Goal: Information Seeking & Learning: Learn about a topic

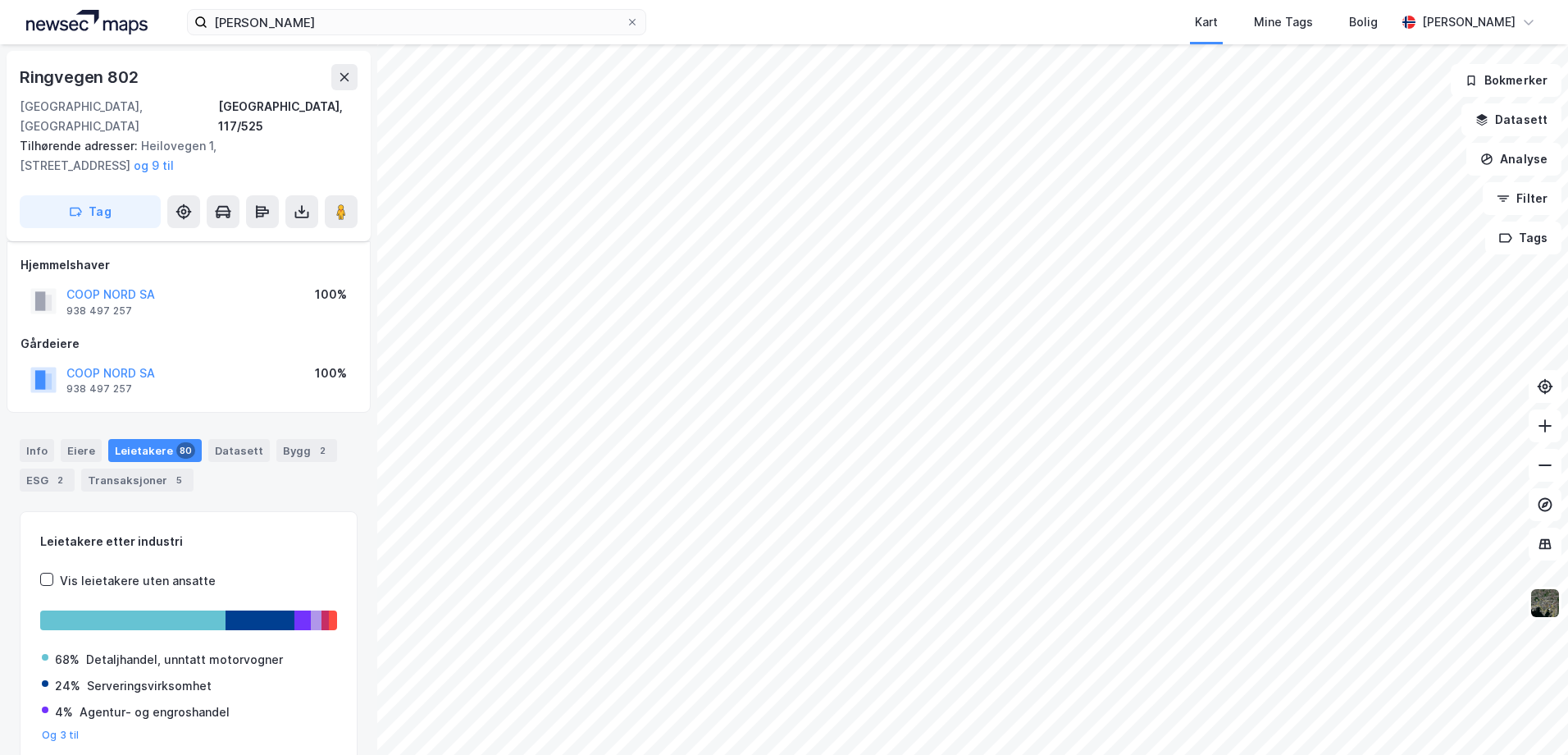
scroll to position [21, 0]
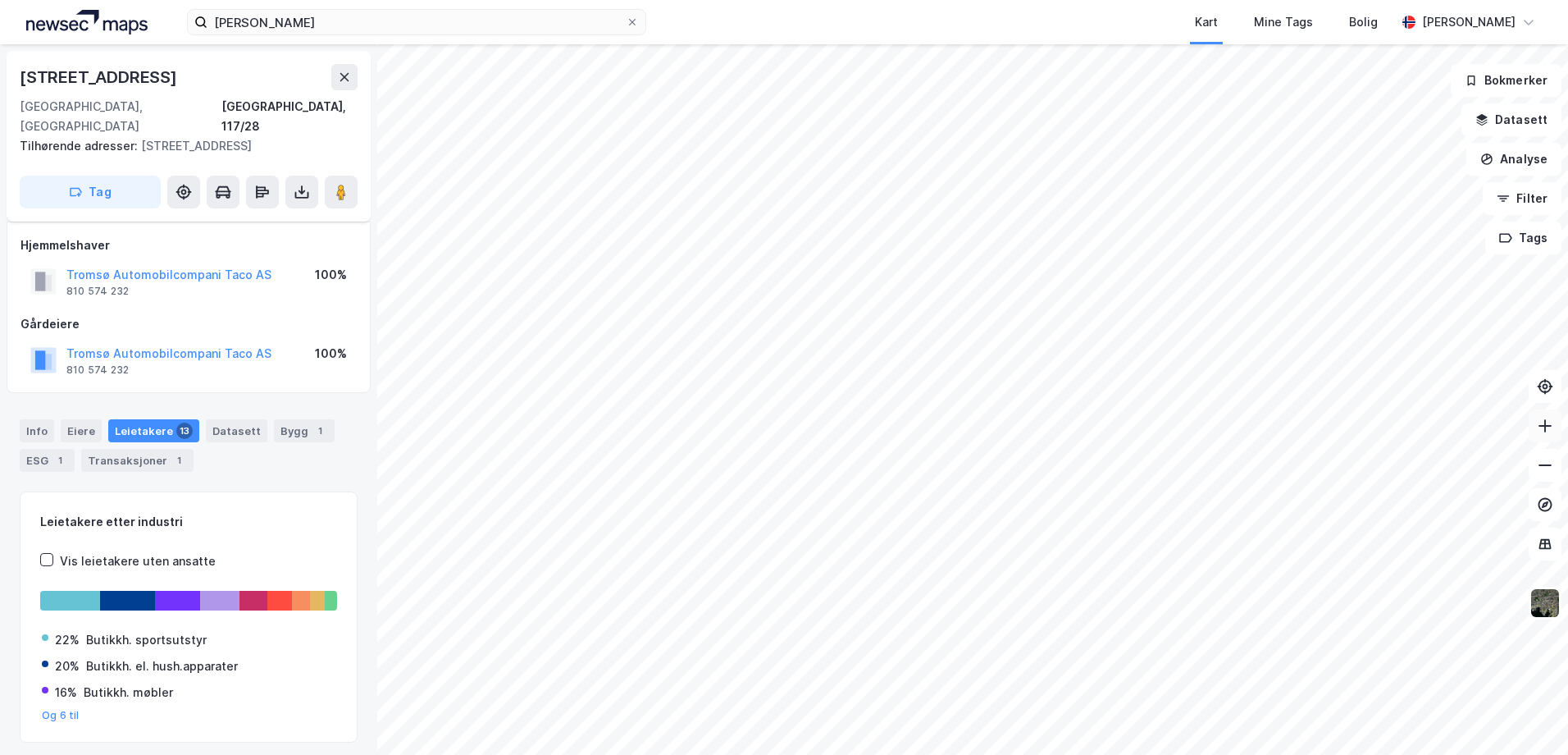
scroll to position [21, 0]
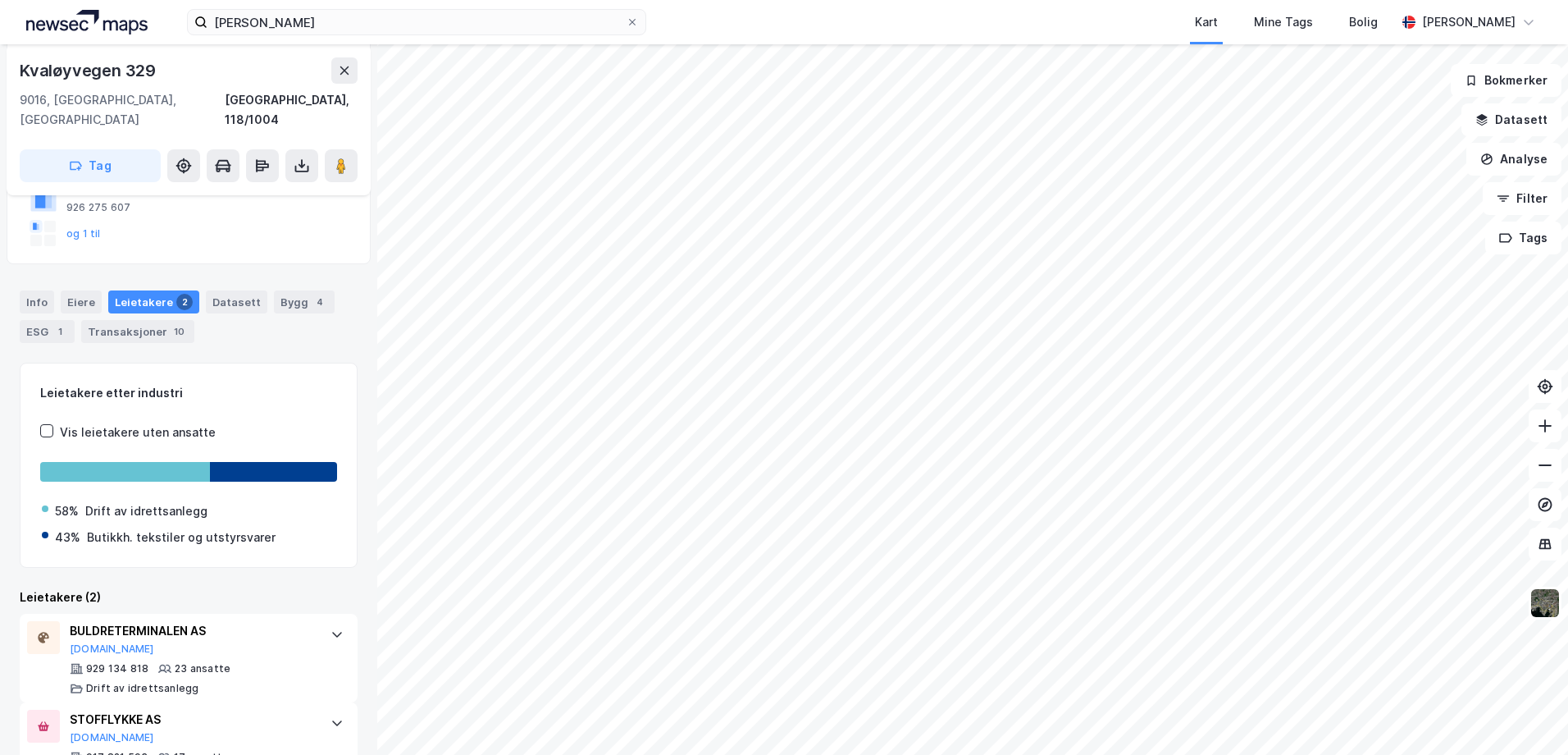
scroll to position [257, 0]
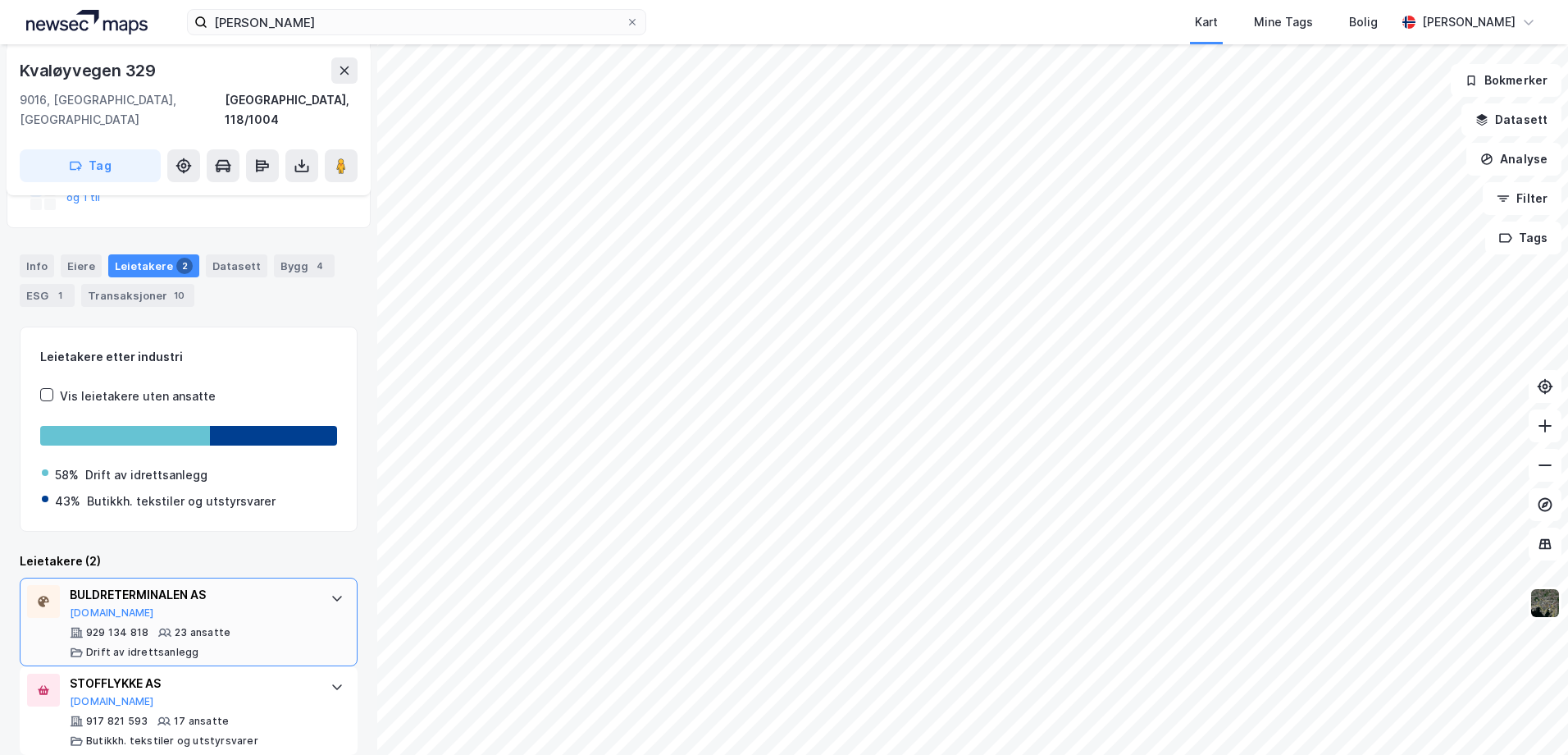
click at [132, 585] on div "BULDRETERMINALEN AS" at bounding box center [192, 595] width 244 height 20
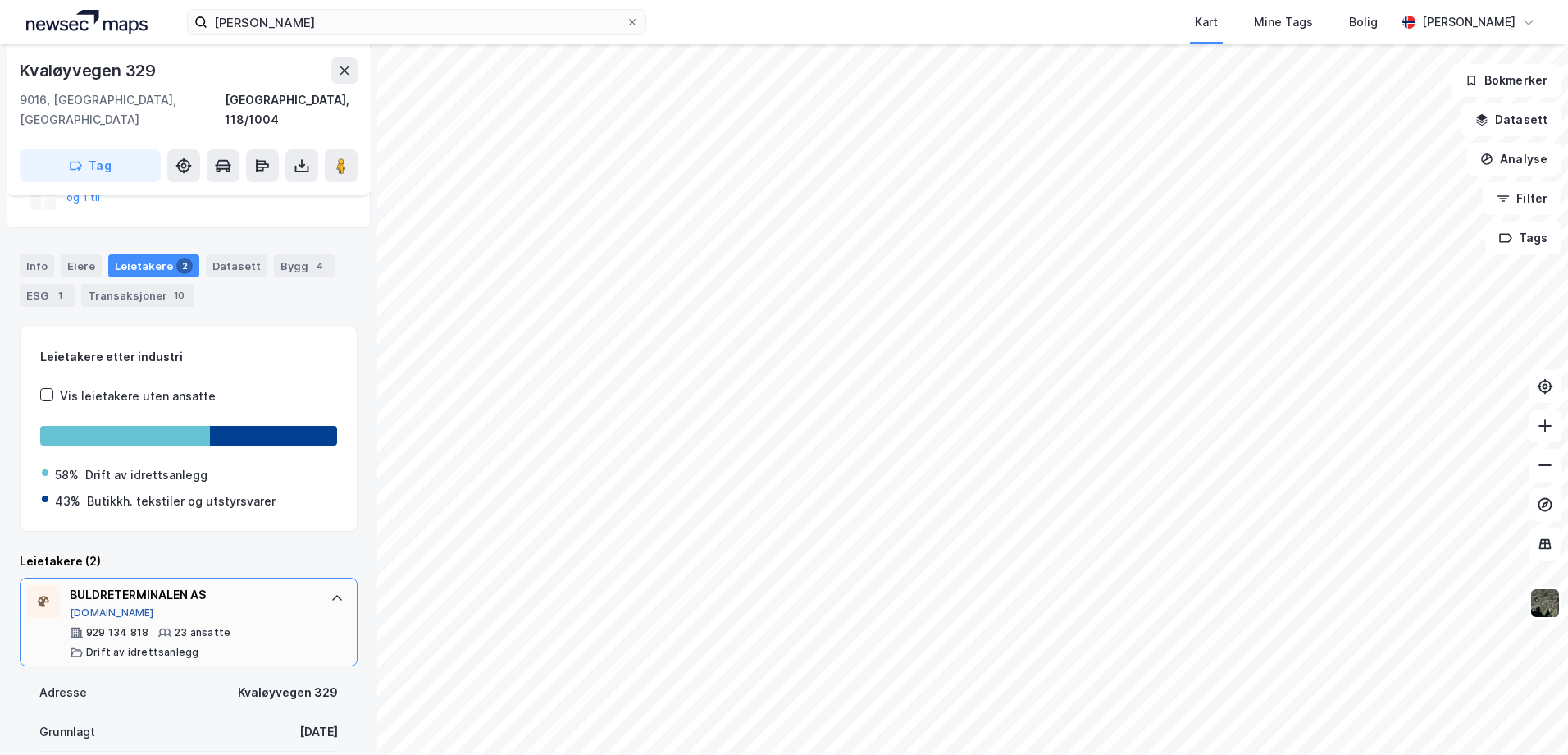
click at [91, 606] on button "[DOMAIN_NAME]" at bounding box center [112, 612] width 84 height 13
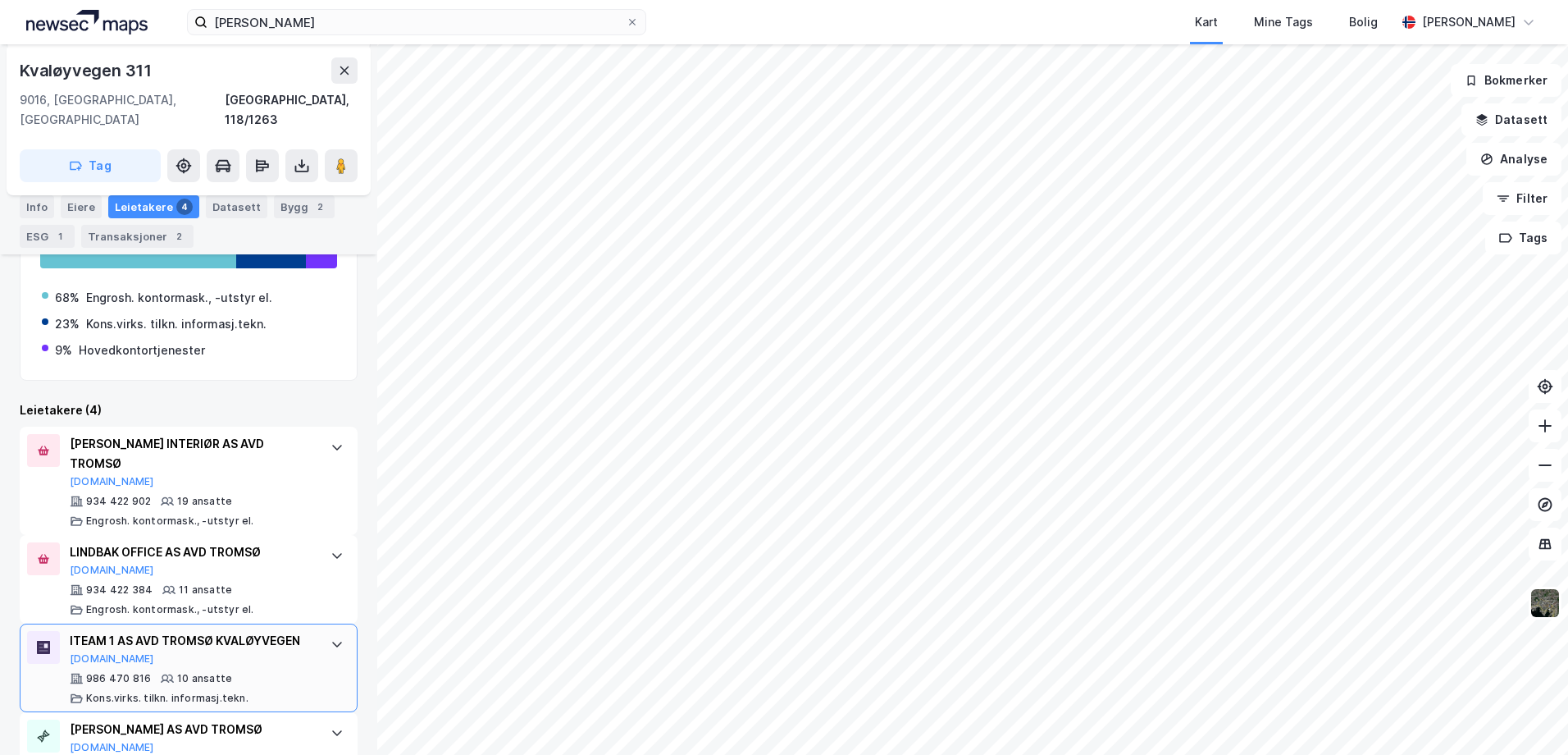
scroll to position [388, 0]
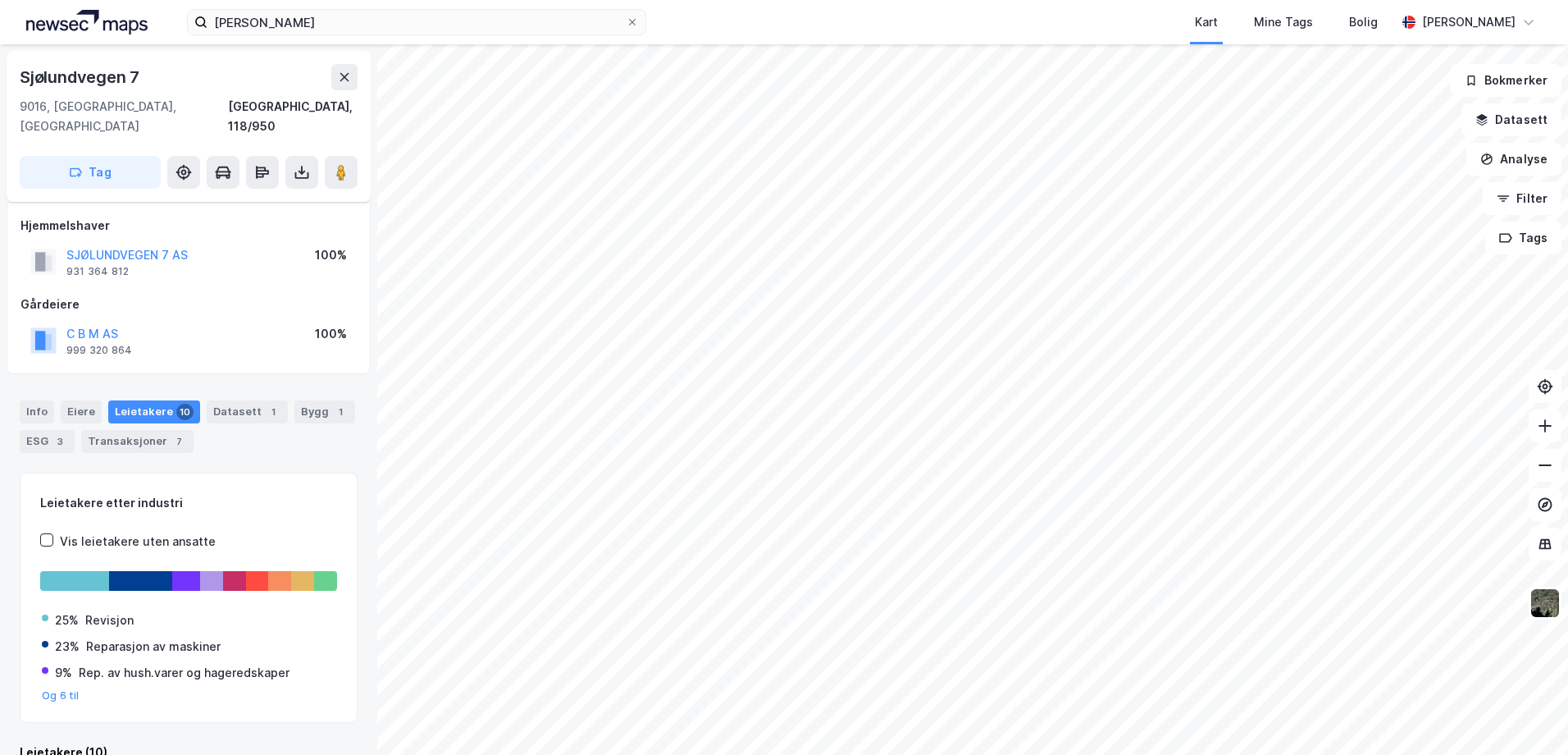
scroll to position [14, 0]
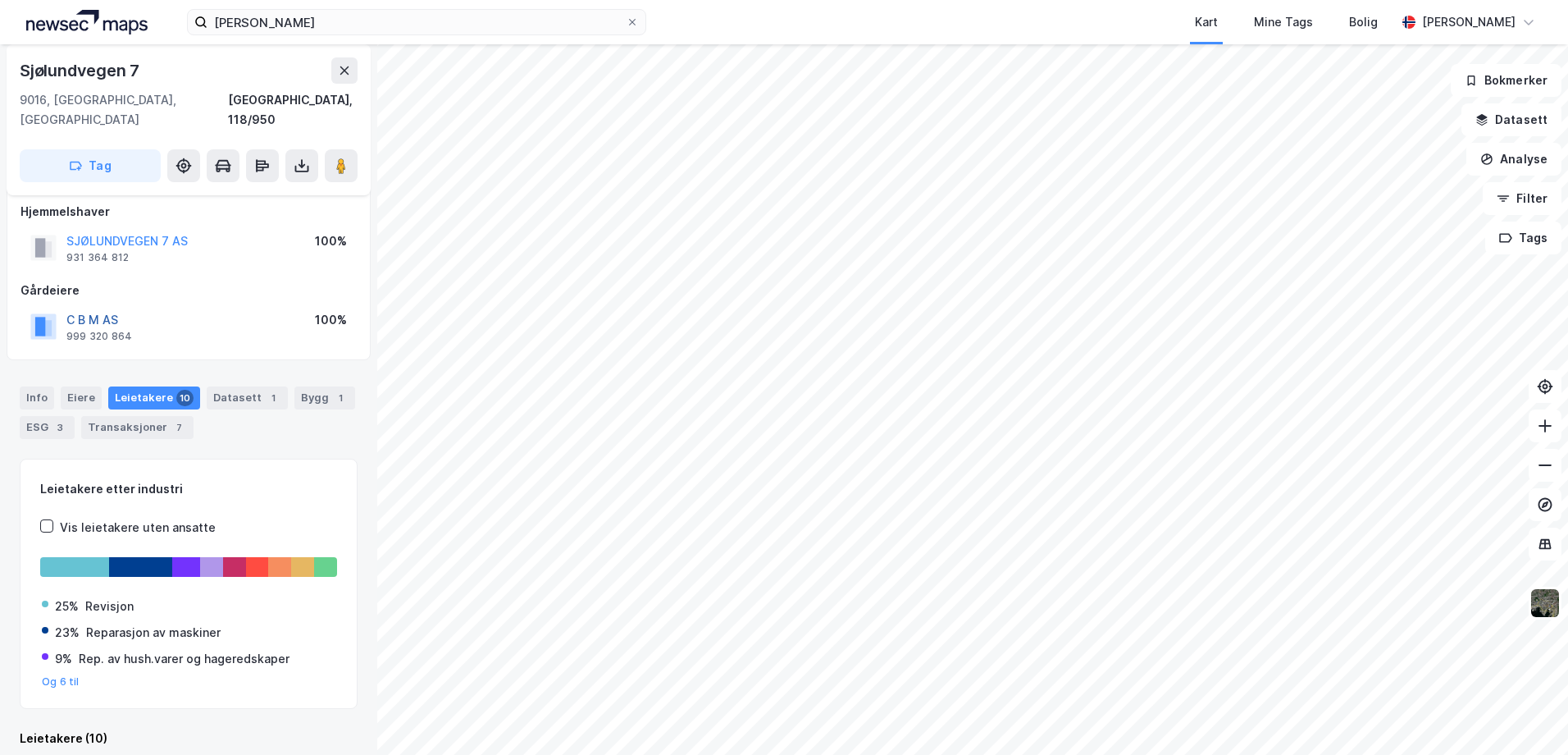
click at [0, 0] on button "C B M AS" at bounding box center [0, 0] width 0 height 0
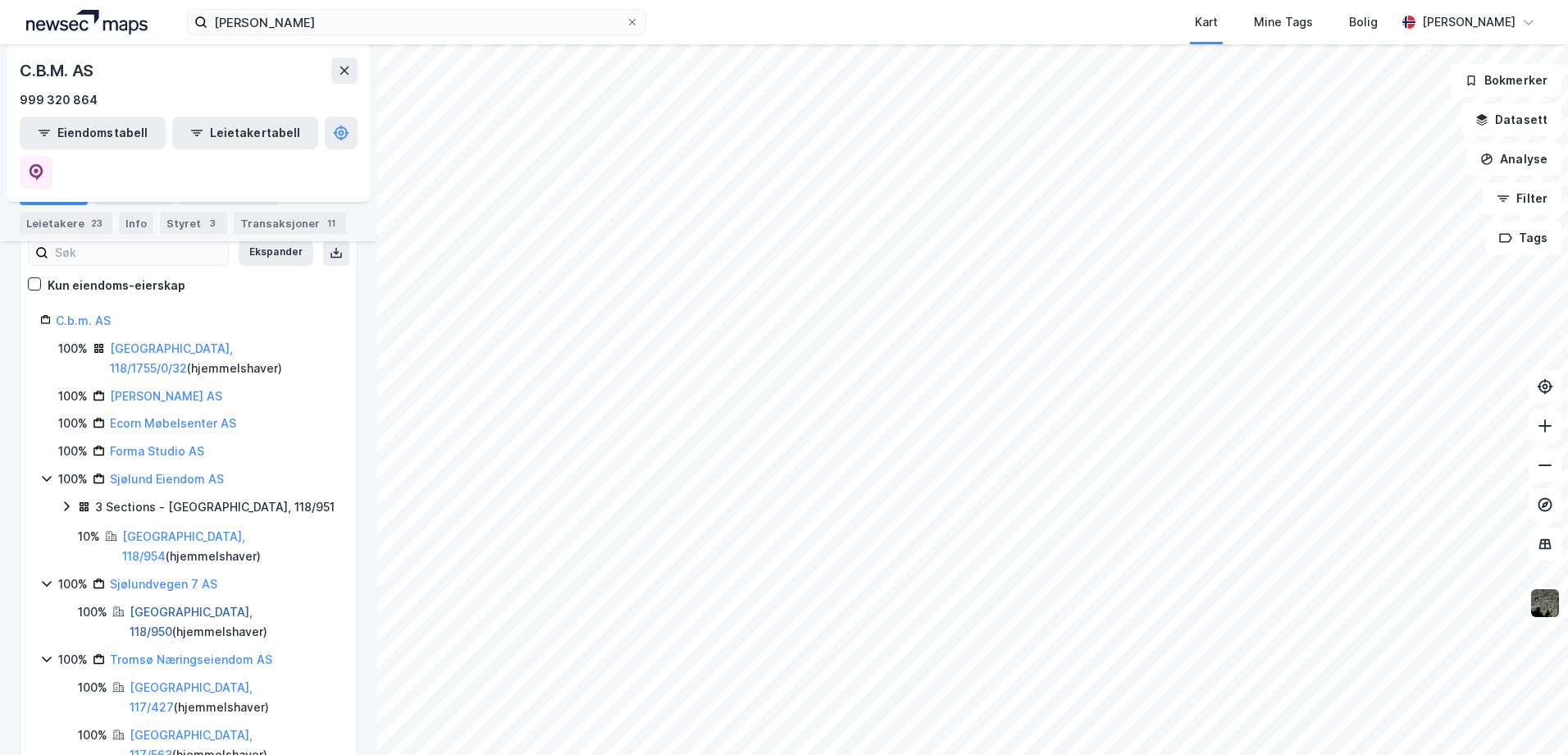
scroll to position [82, 0]
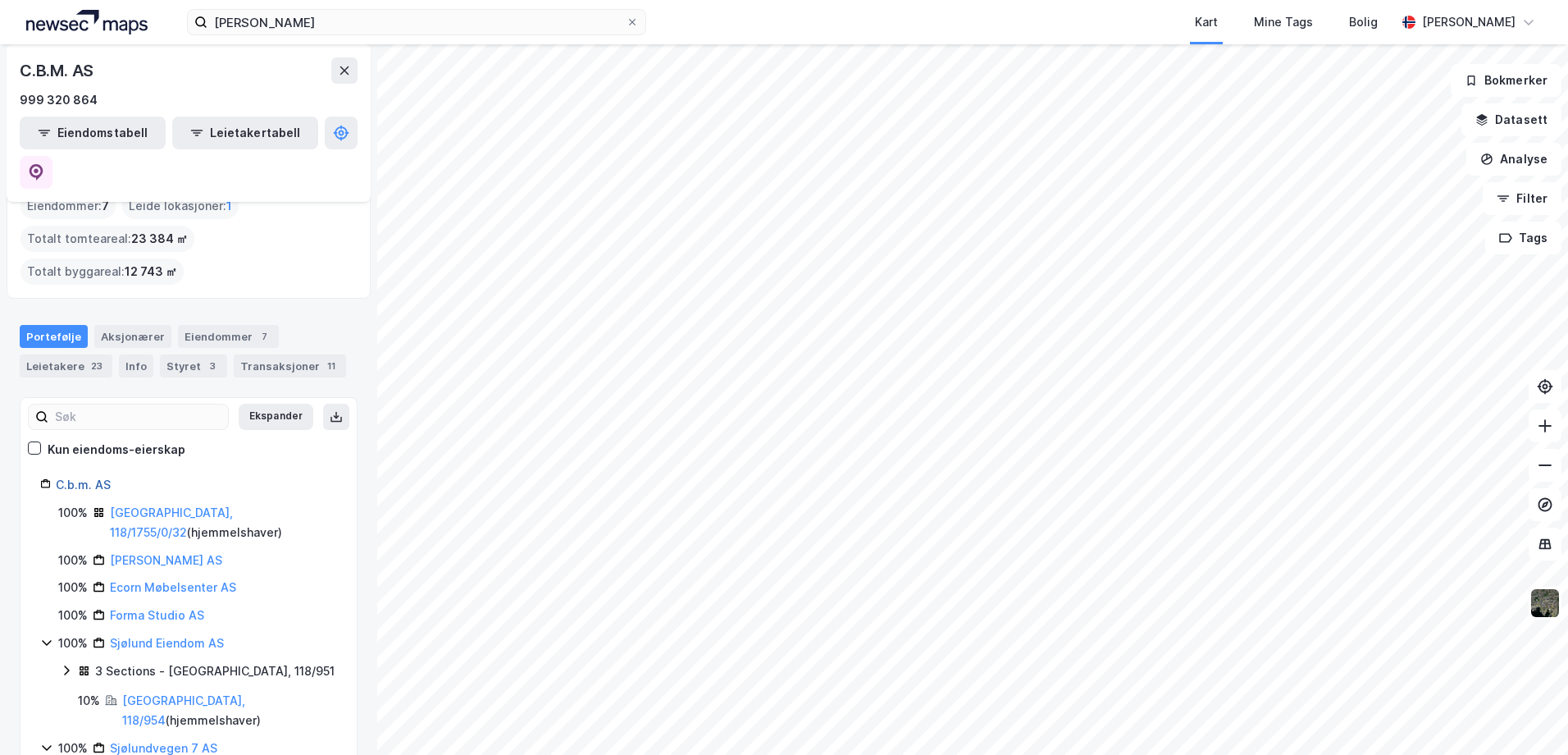
click at [87, 477] on link "C.b.m. AS" at bounding box center [83, 484] width 55 height 14
click at [135, 325] on div "Aksjonærer" at bounding box center [132, 336] width 77 height 23
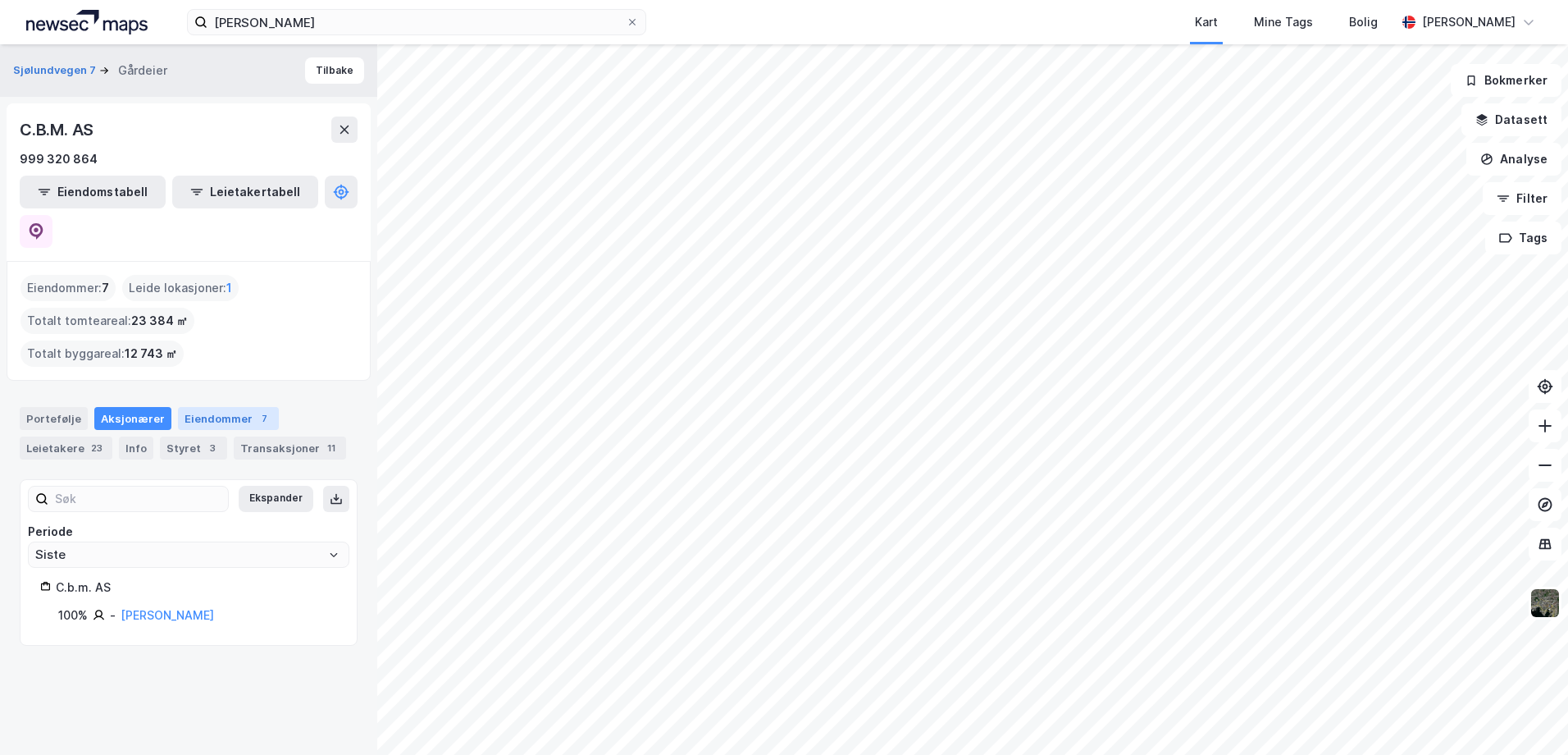
click at [226, 407] on div "Eiendommer 7" at bounding box center [228, 418] width 101 height 23
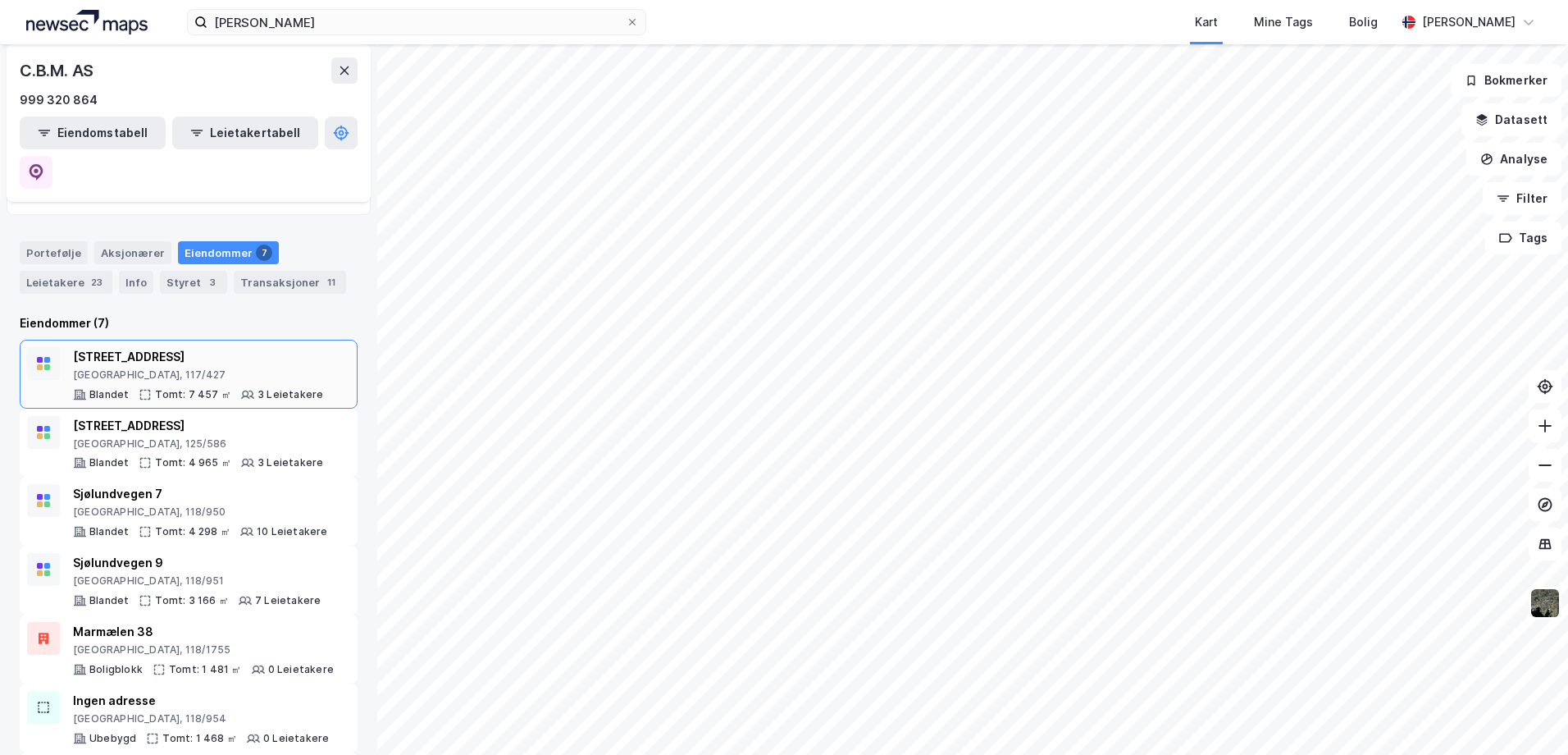
scroll to position [180, 0]
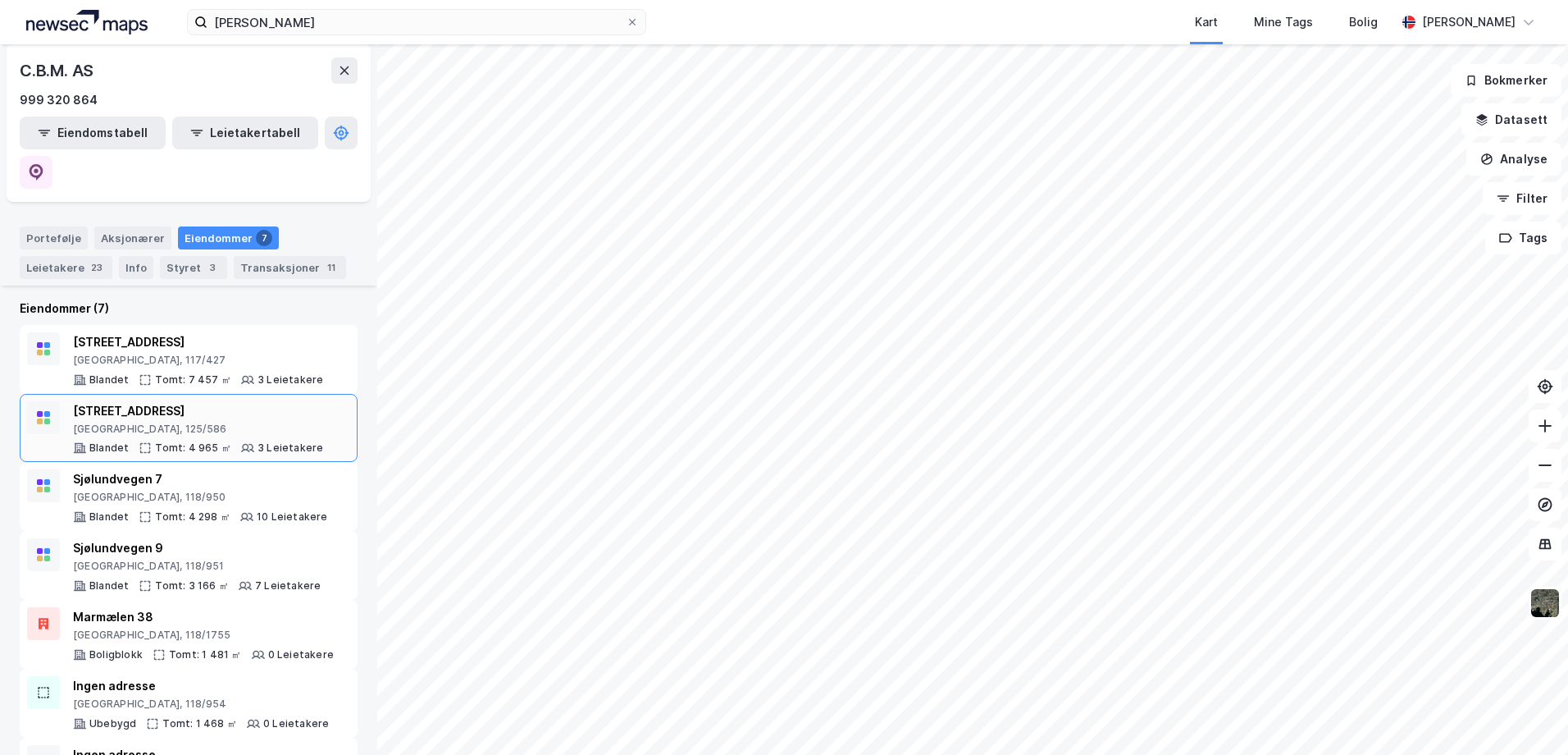
click at [124, 422] on div "[GEOGRAPHIC_DATA], 125/586" at bounding box center [198, 428] width 250 height 13
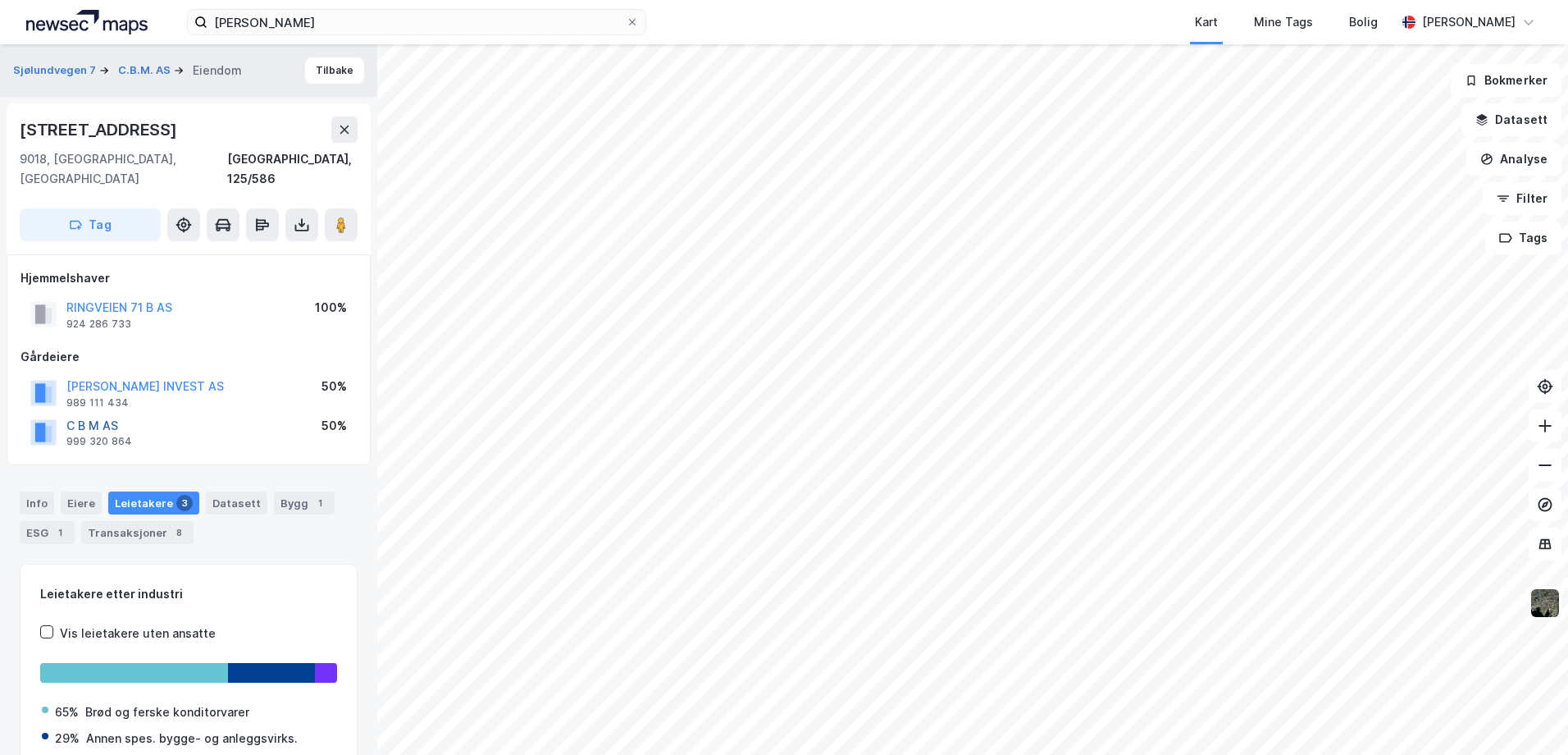
click at [0, 0] on button "C B M AS" at bounding box center [0, 0] width 0 height 0
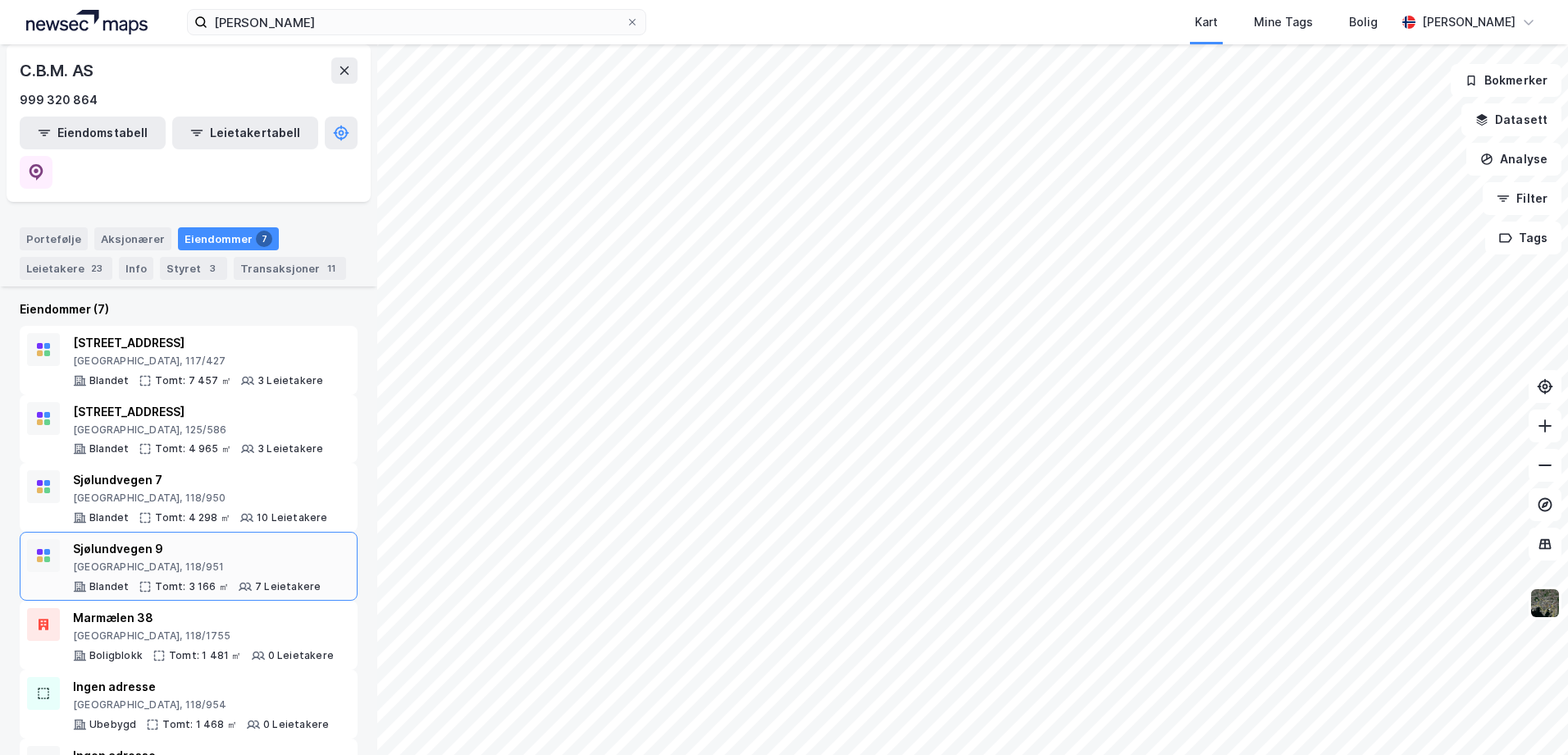
scroll to position [180, 0]
click at [116, 422] on div "[GEOGRAPHIC_DATA], 125/586" at bounding box center [198, 428] width 250 height 13
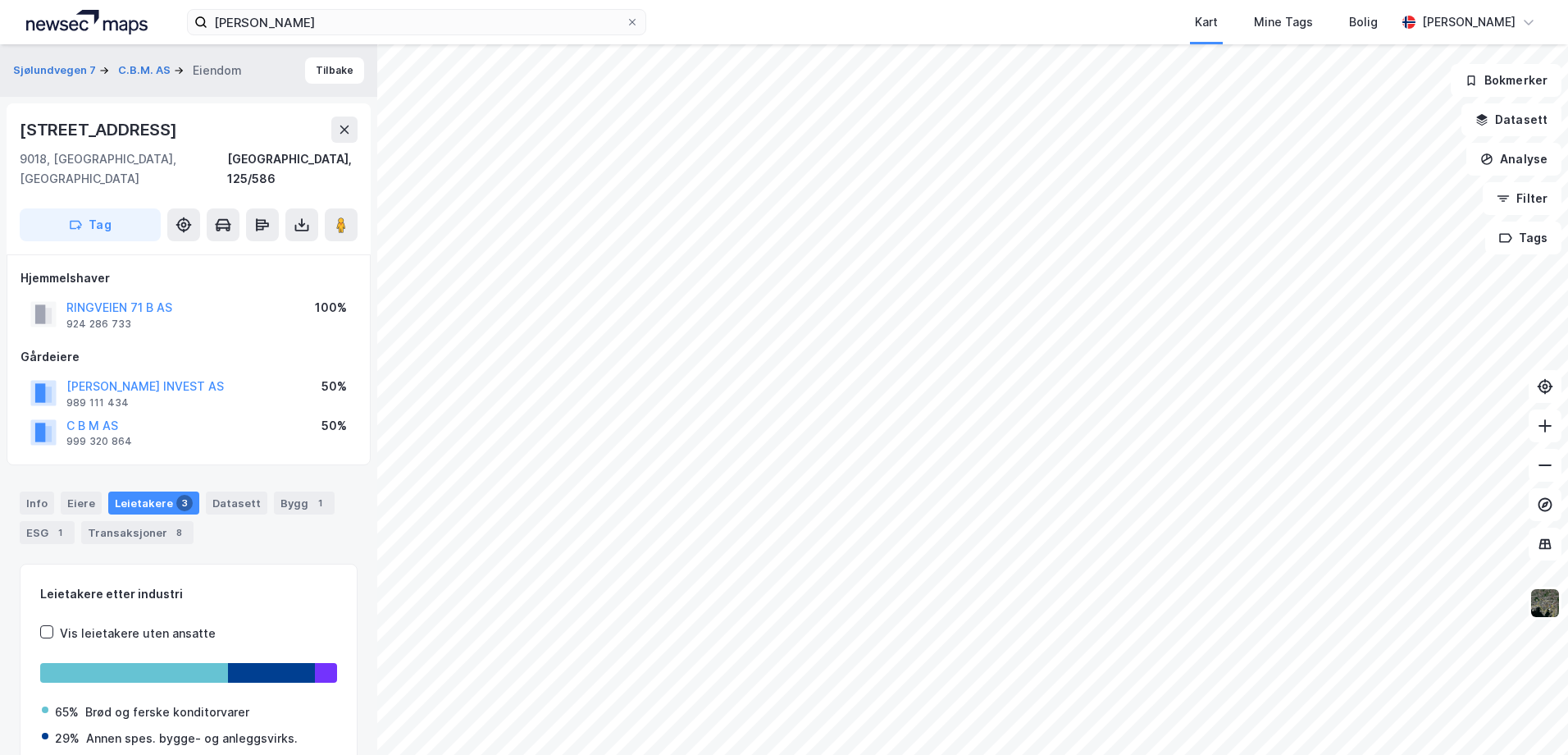
scroll to position [1, 0]
click at [0, 0] on button "[PERSON_NAME] INVEST AS" at bounding box center [0, 0] width 0 height 0
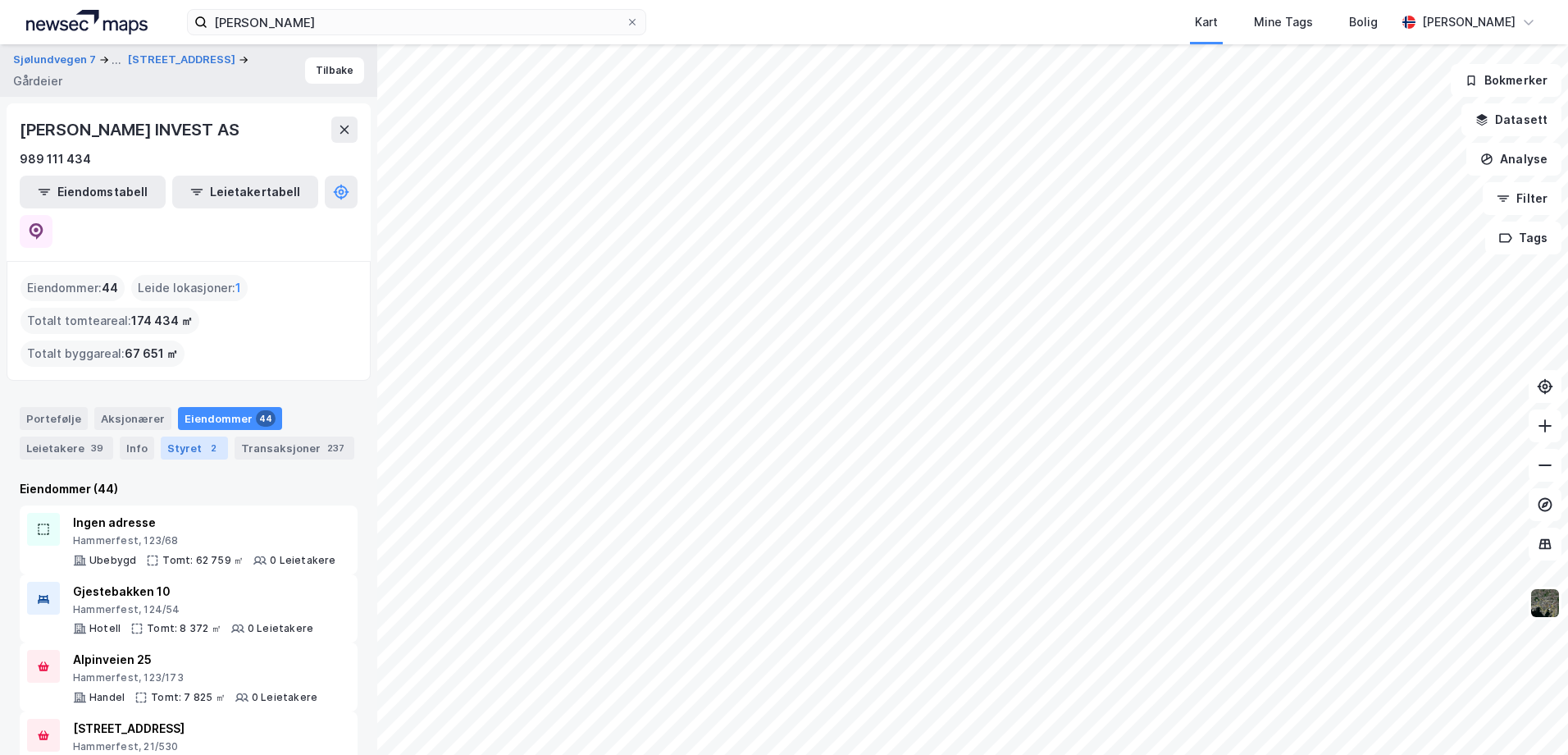
click at [180, 436] on div "Styret 2" at bounding box center [194, 447] width 67 height 23
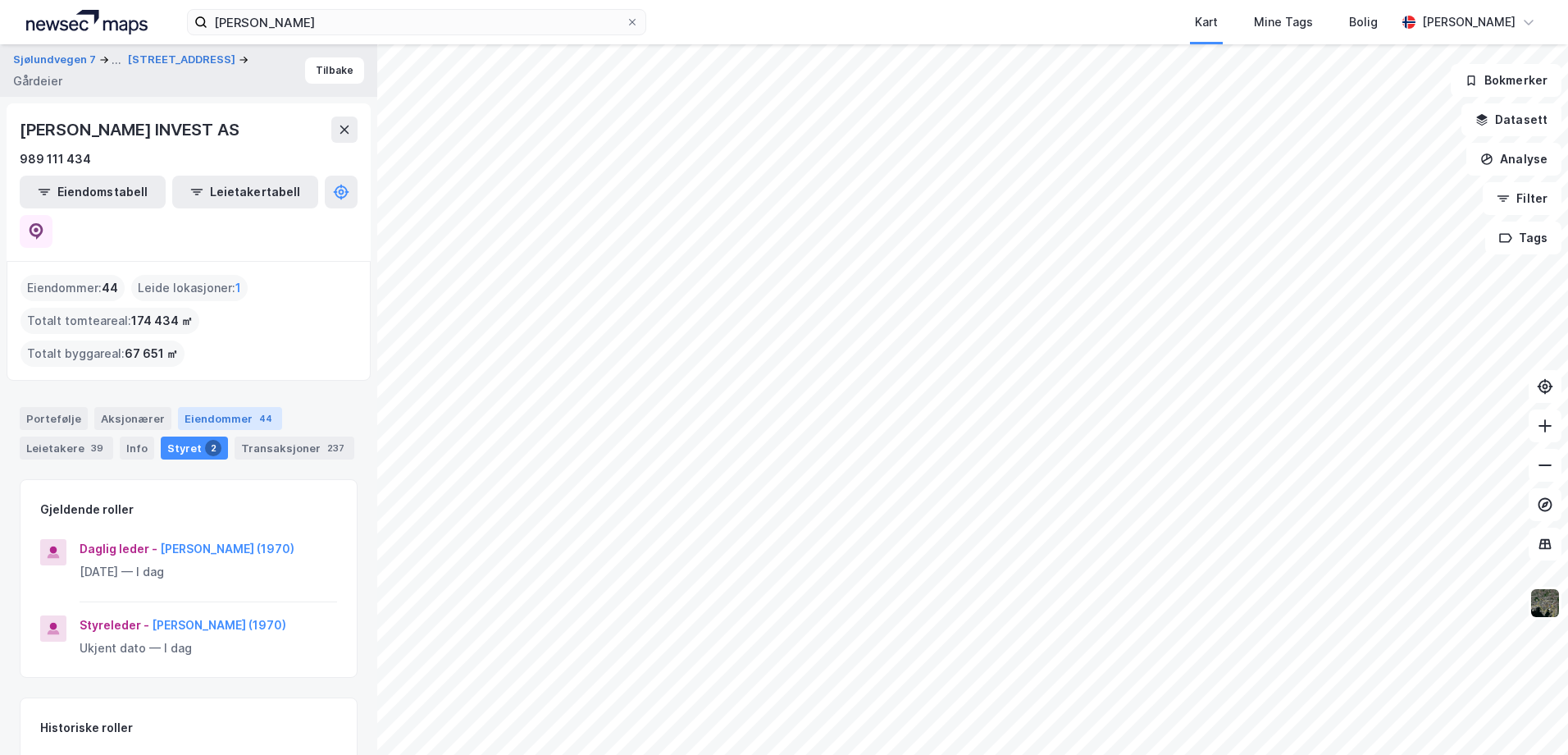
click at [219, 407] on div "Eiendommer 44" at bounding box center [230, 418] width 104 height 23
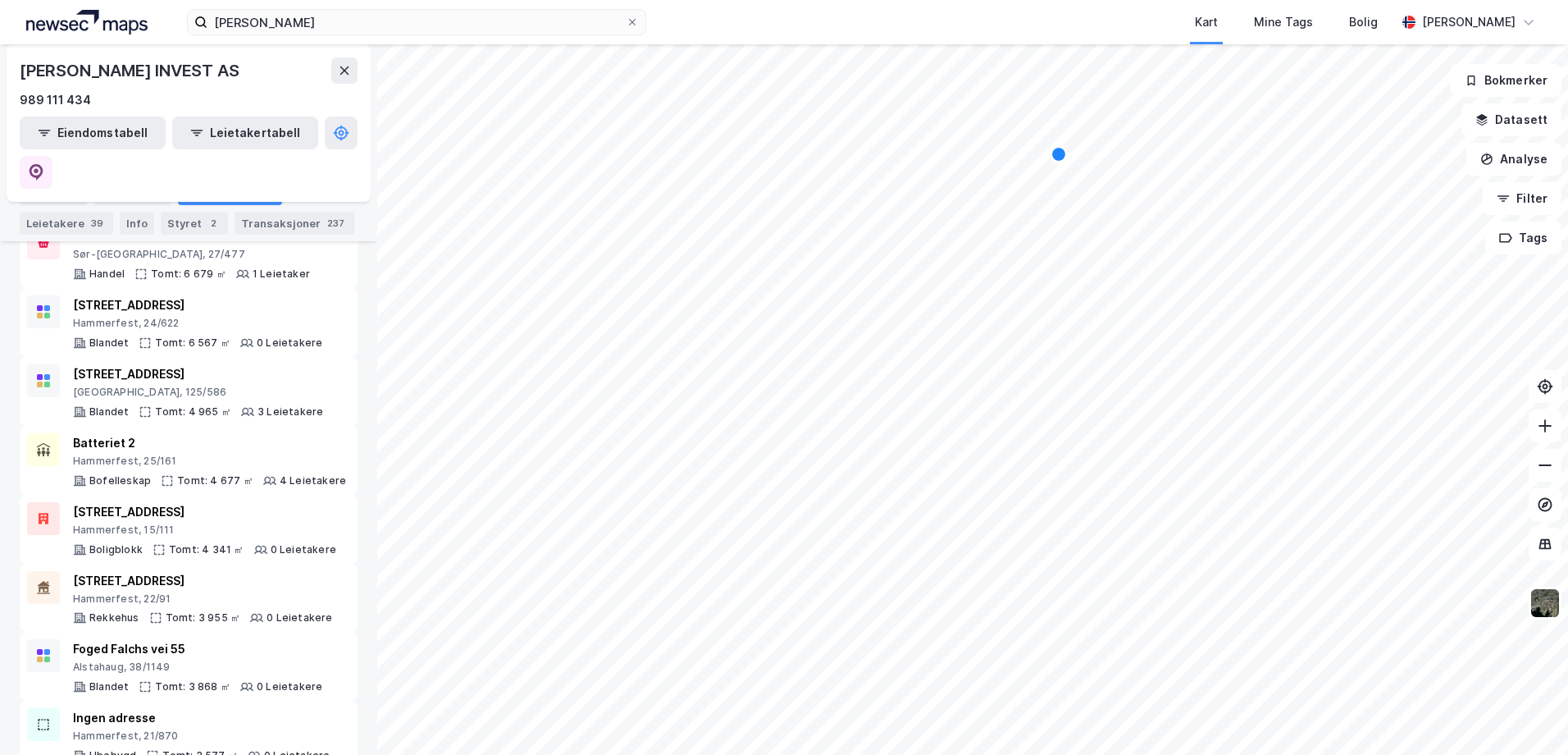
scroll to position [656, 0]
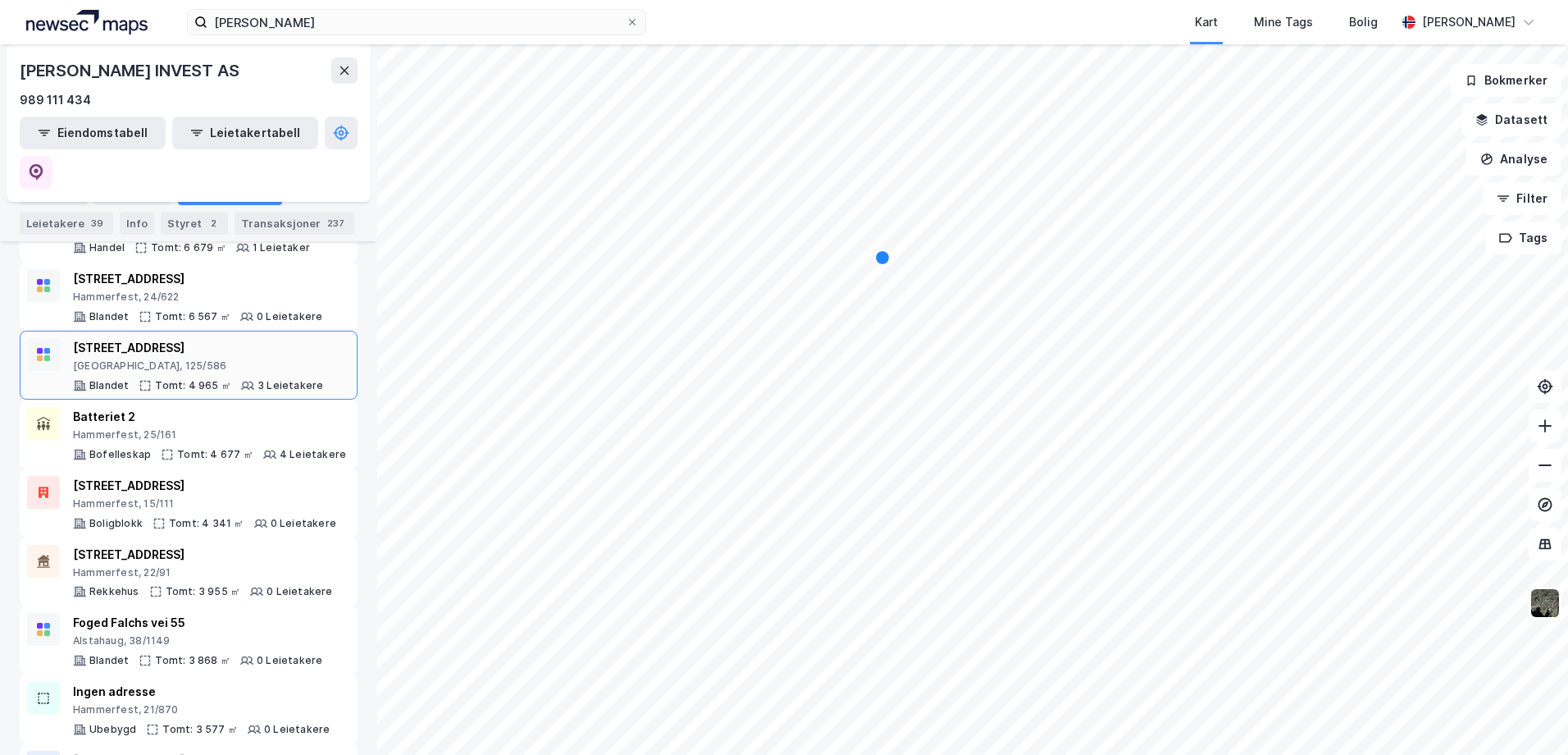
click at [125, 338] on div "[STREET_ADDRESS]" at bounding box center [198, 348] width 250 height 20
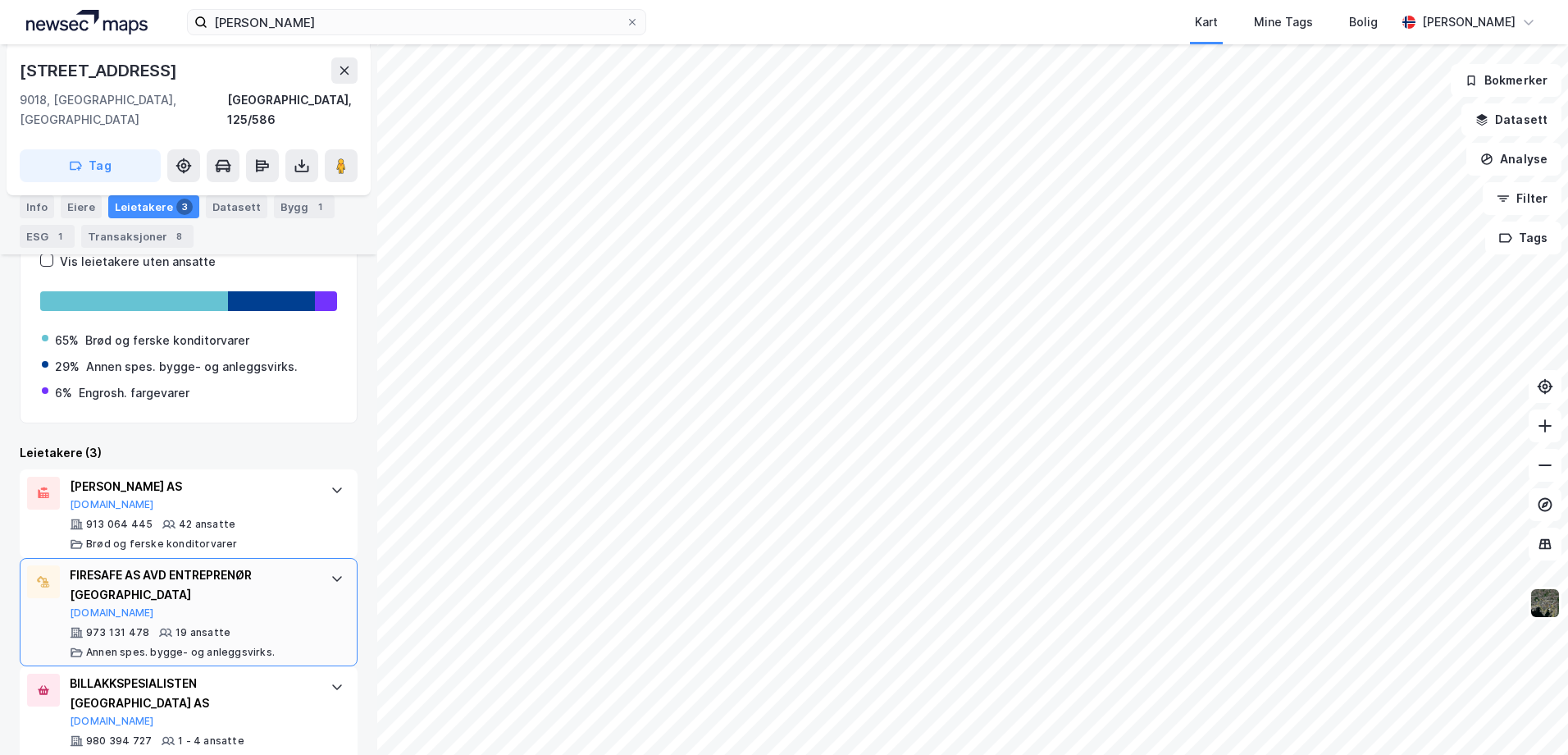
scroll to position [126, 0]
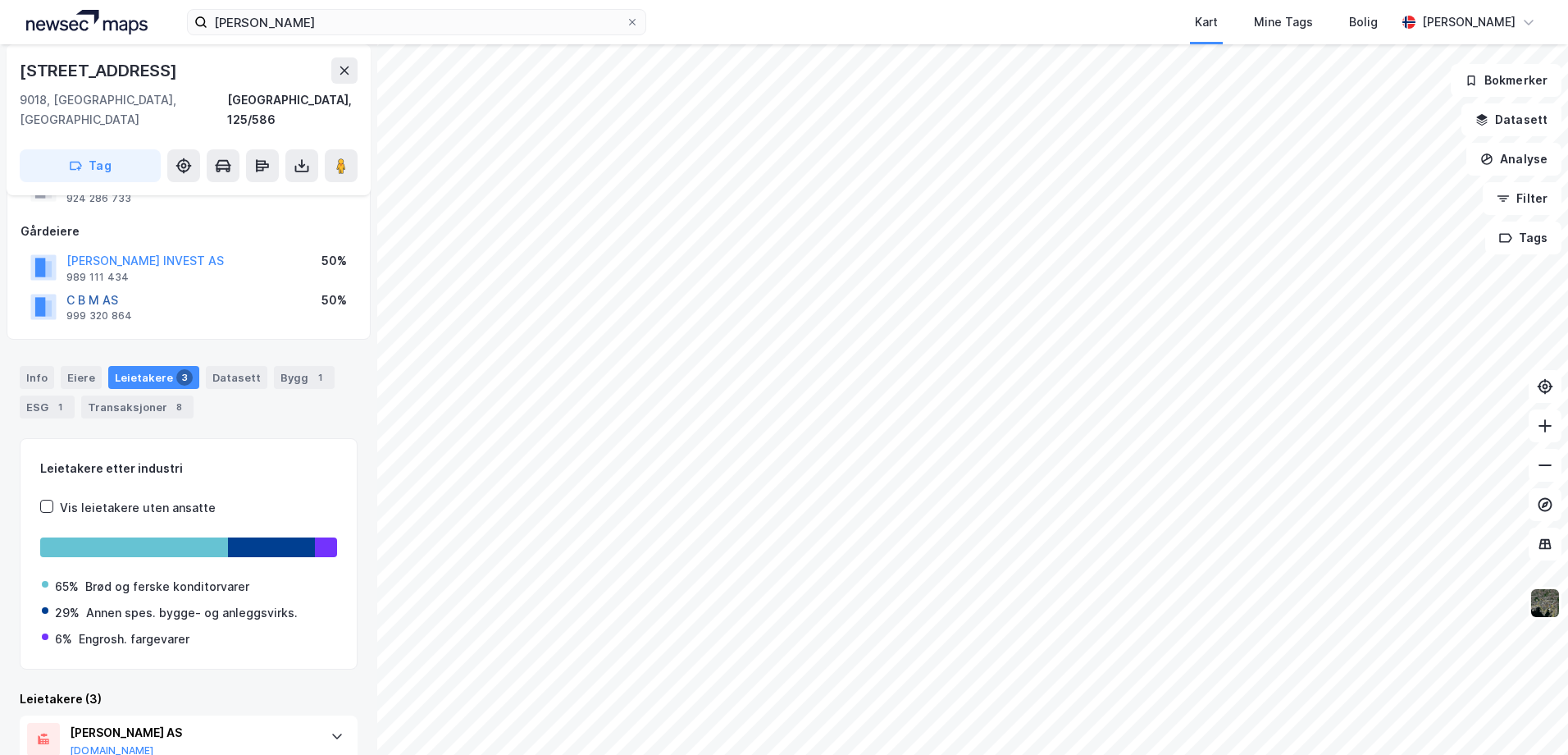
click at [0, 0] on button "C B M AS" at bounding box center [0, 0] width 0 height 0
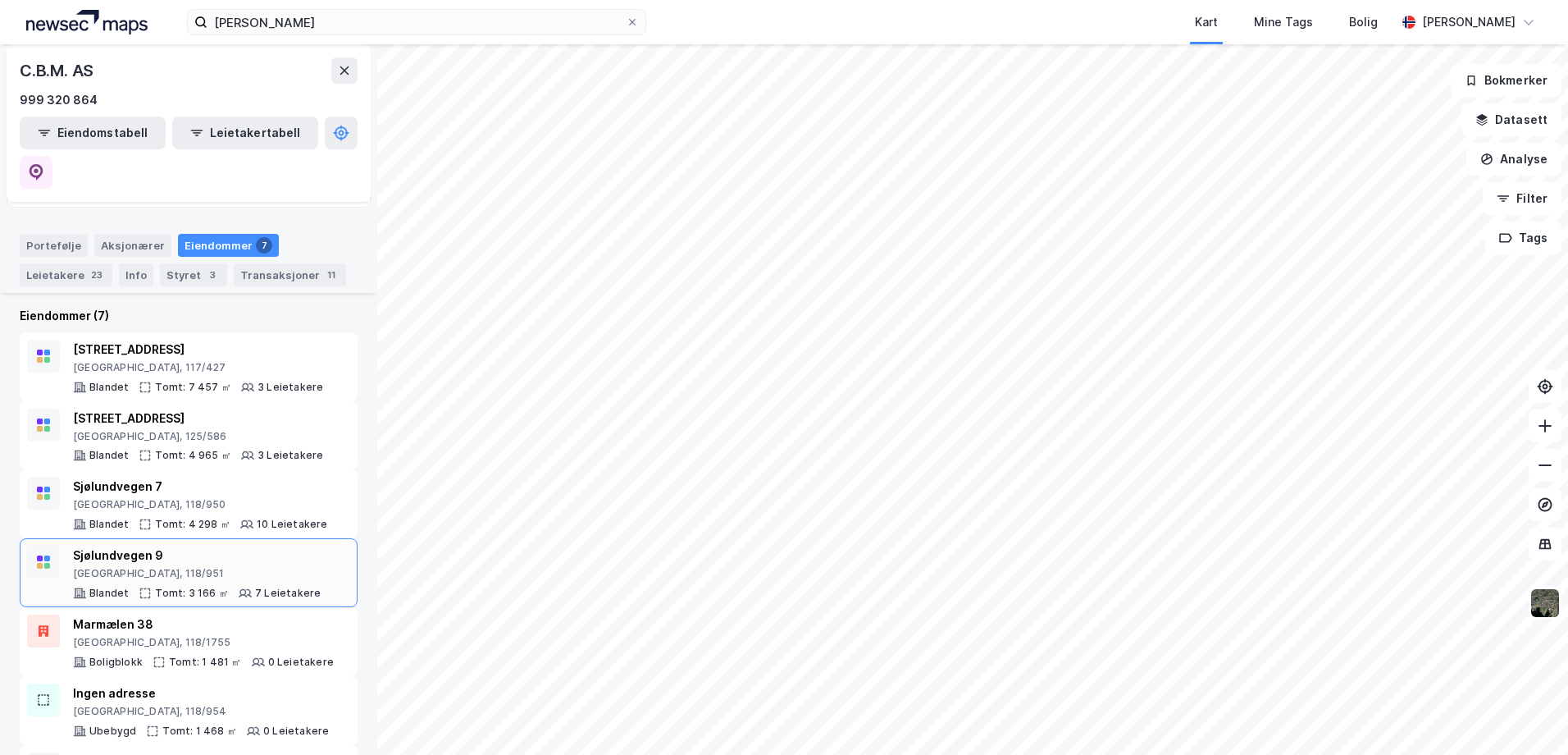
scroll to position [180, 0]
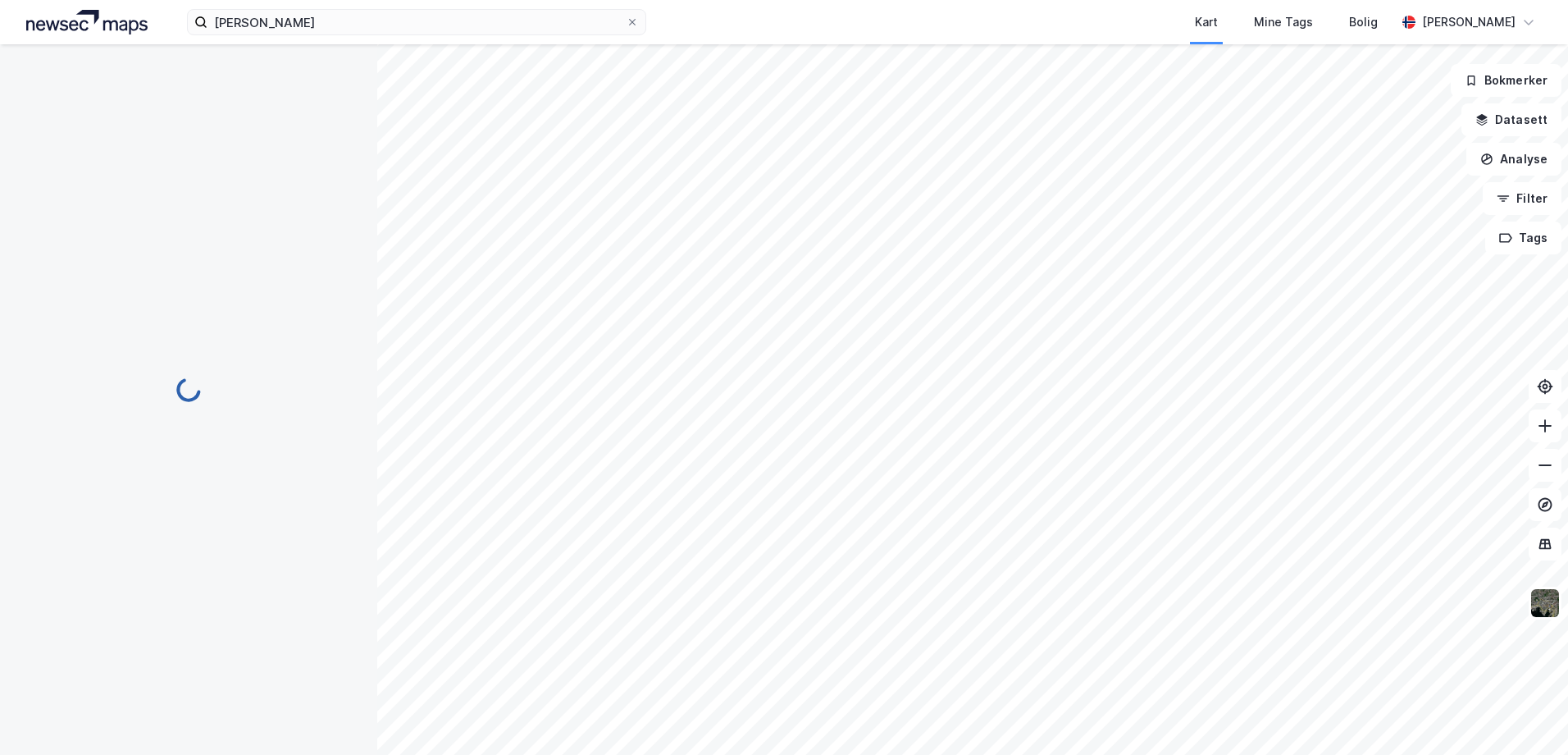
scroll to position [53, 0]
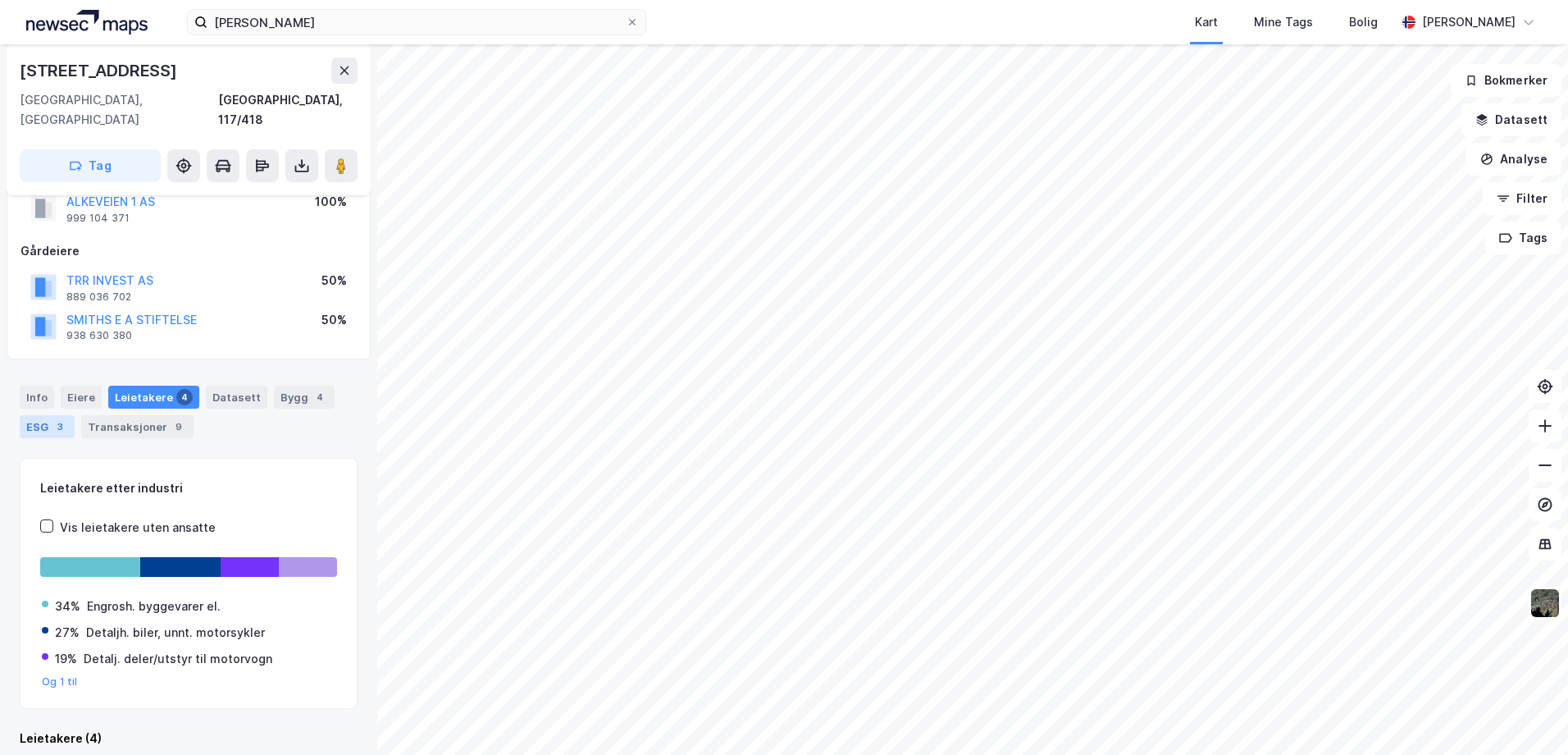
click at [65, 415] on div "ESG 3" at bounding box center [47, 426] width 55 height 23
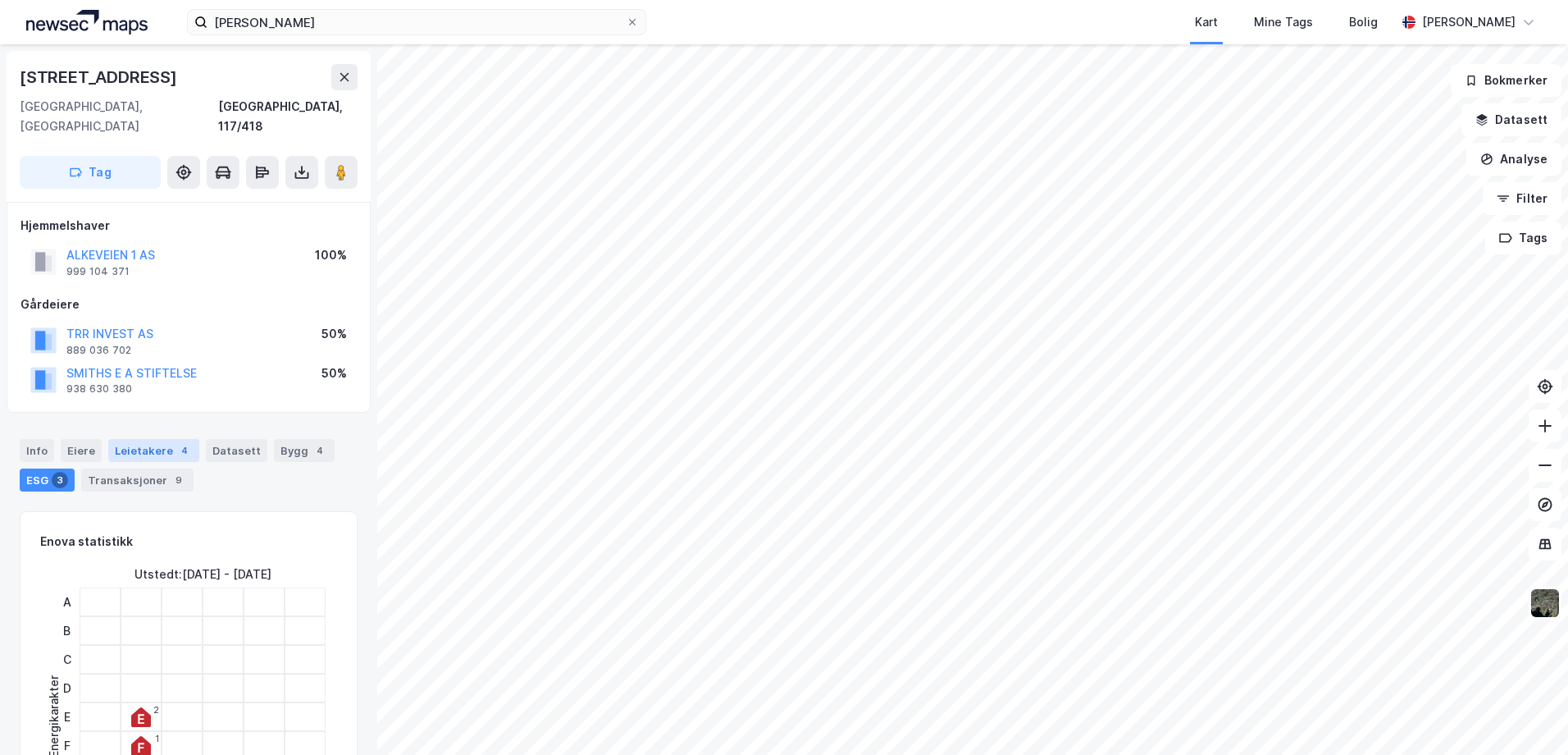
click at [148, 439] on div "Leietakere 4" at bounding box center [153, 450] width 91 height 23
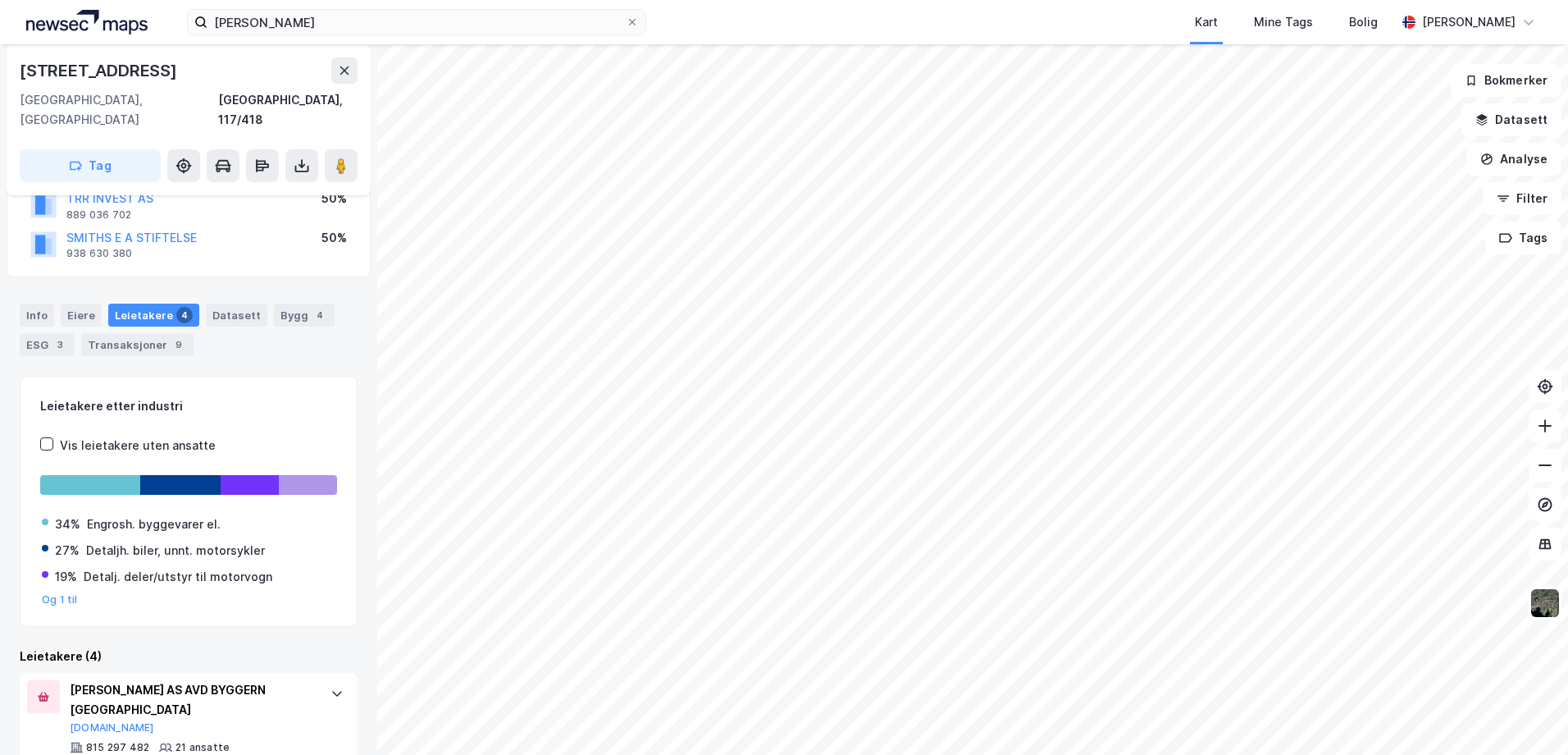
scroll to position [427, 0]
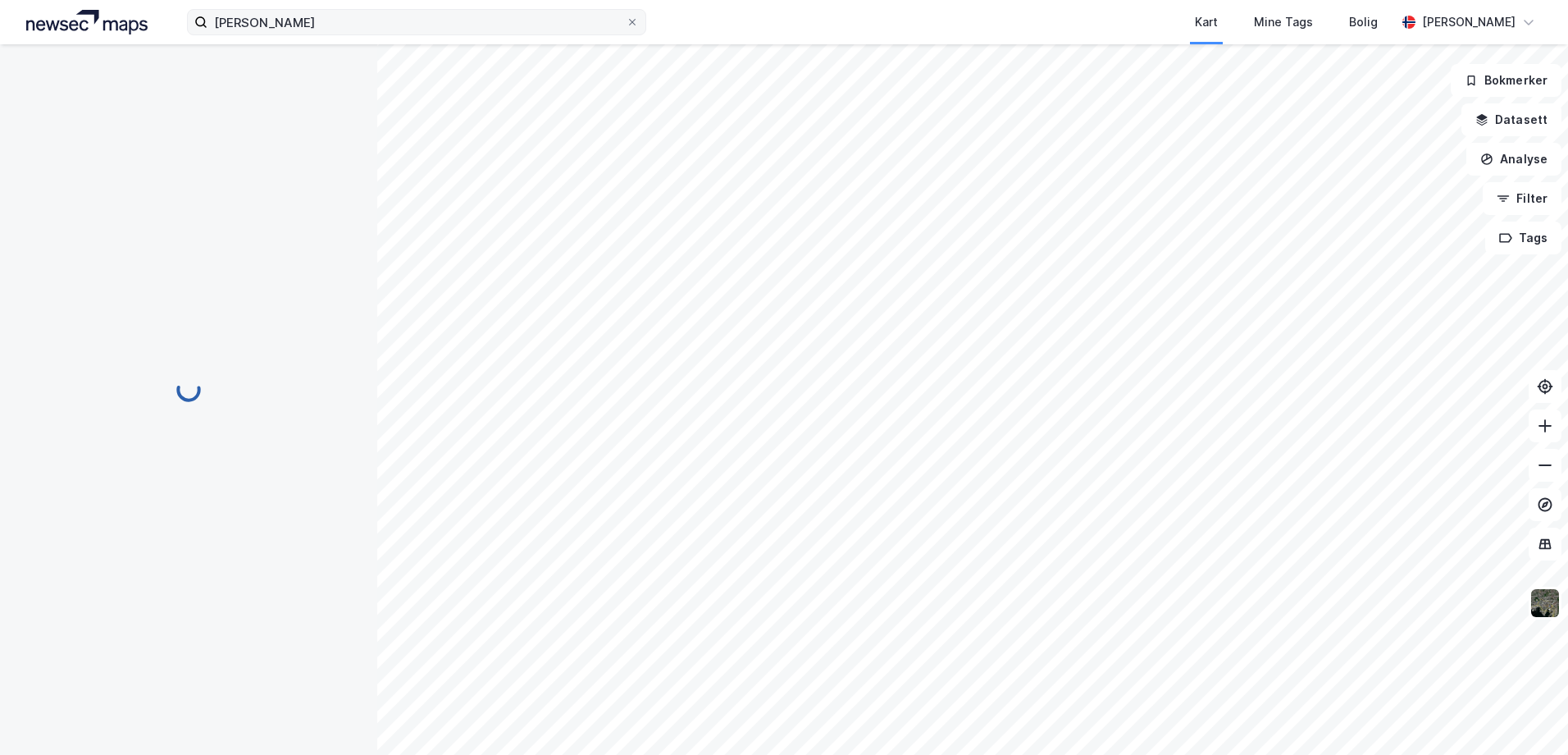
scroll to position [14, 0]
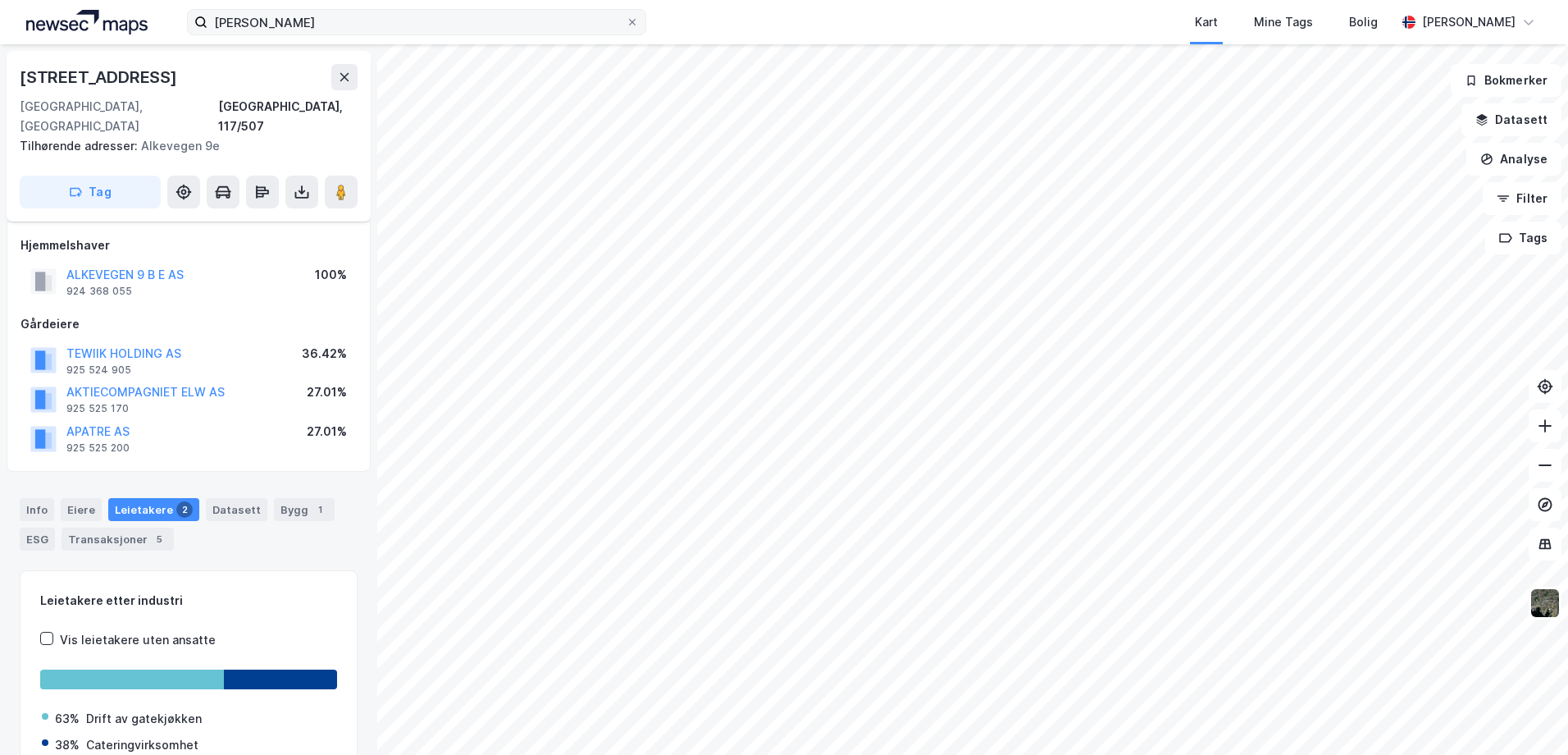
scroll to position [14, 0]
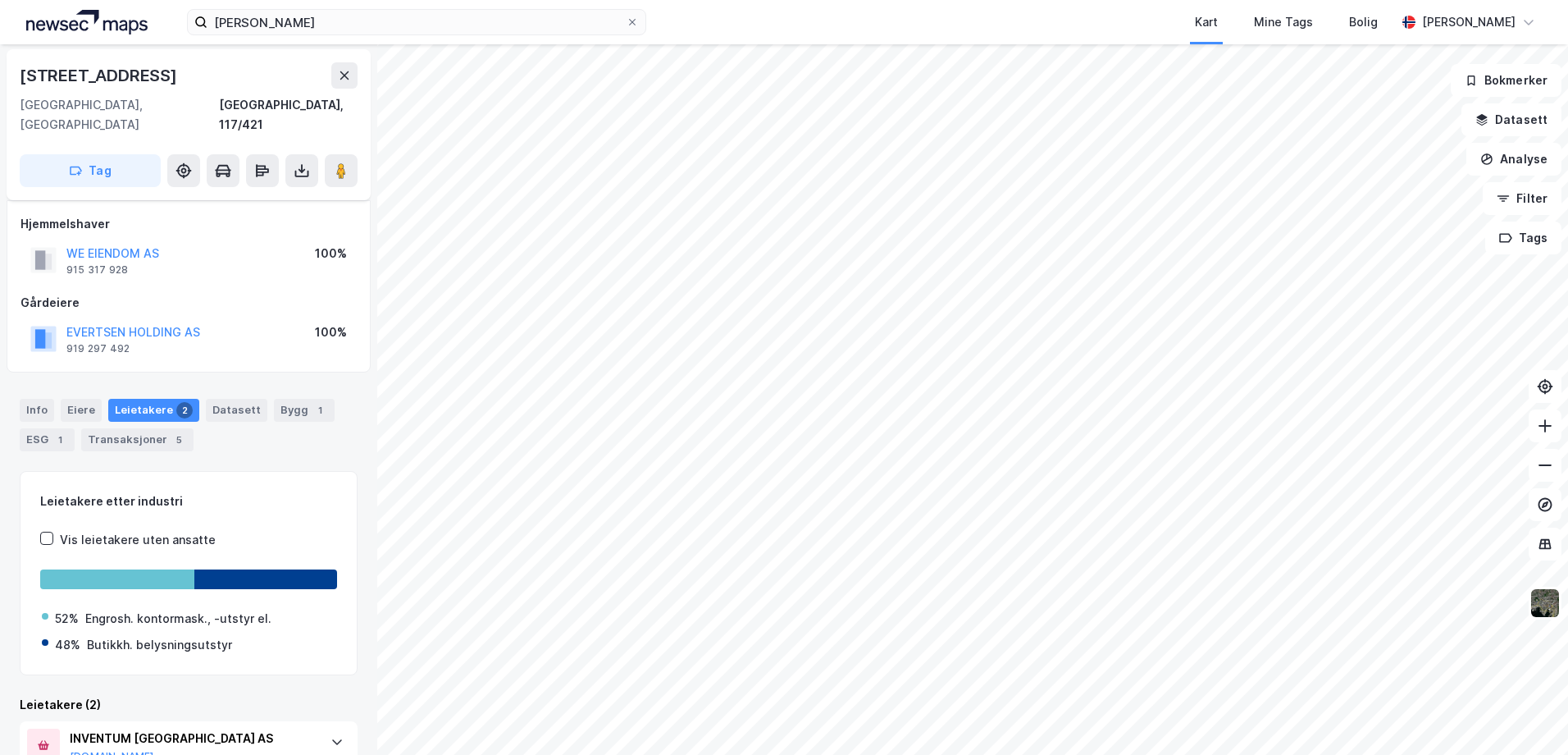
scroll to position [1, 0]
click at [49, 429] on div "ESG 1" at bounding box center [47, 440] width 55 height 23
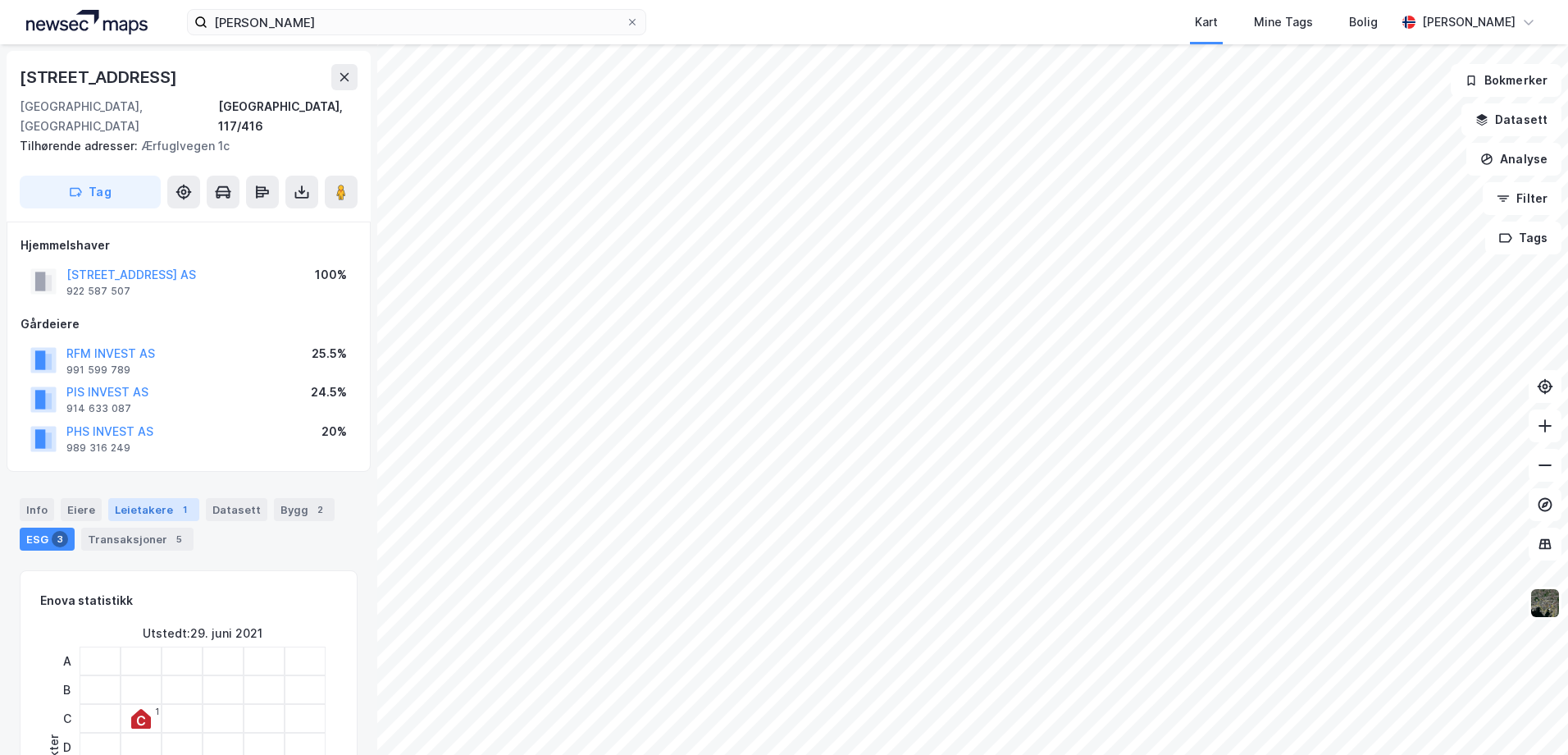
click at [150, 498] on div "Leietakere 1" at bounding box center [153, 509] width 91 height 23
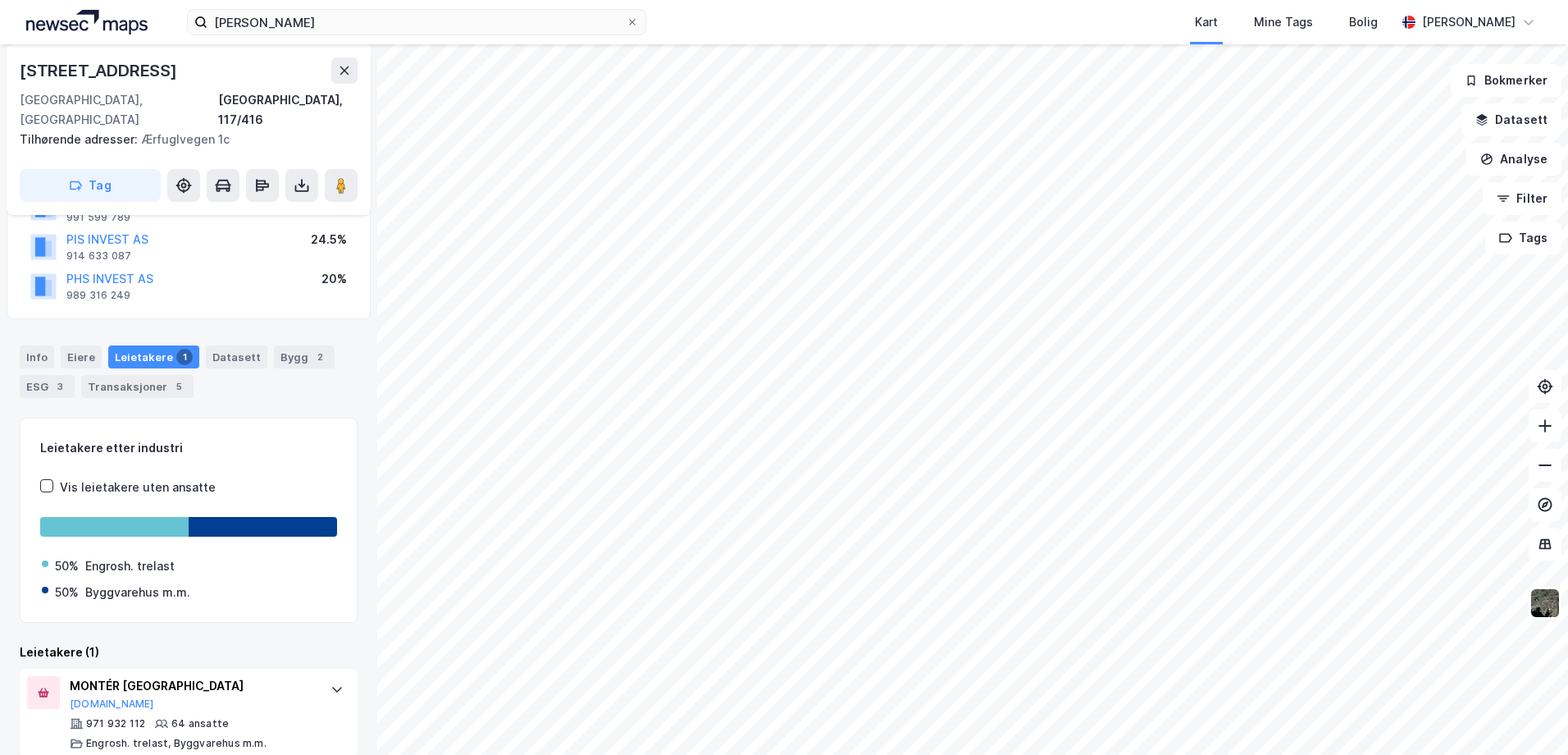
scroll to position [155, 0]
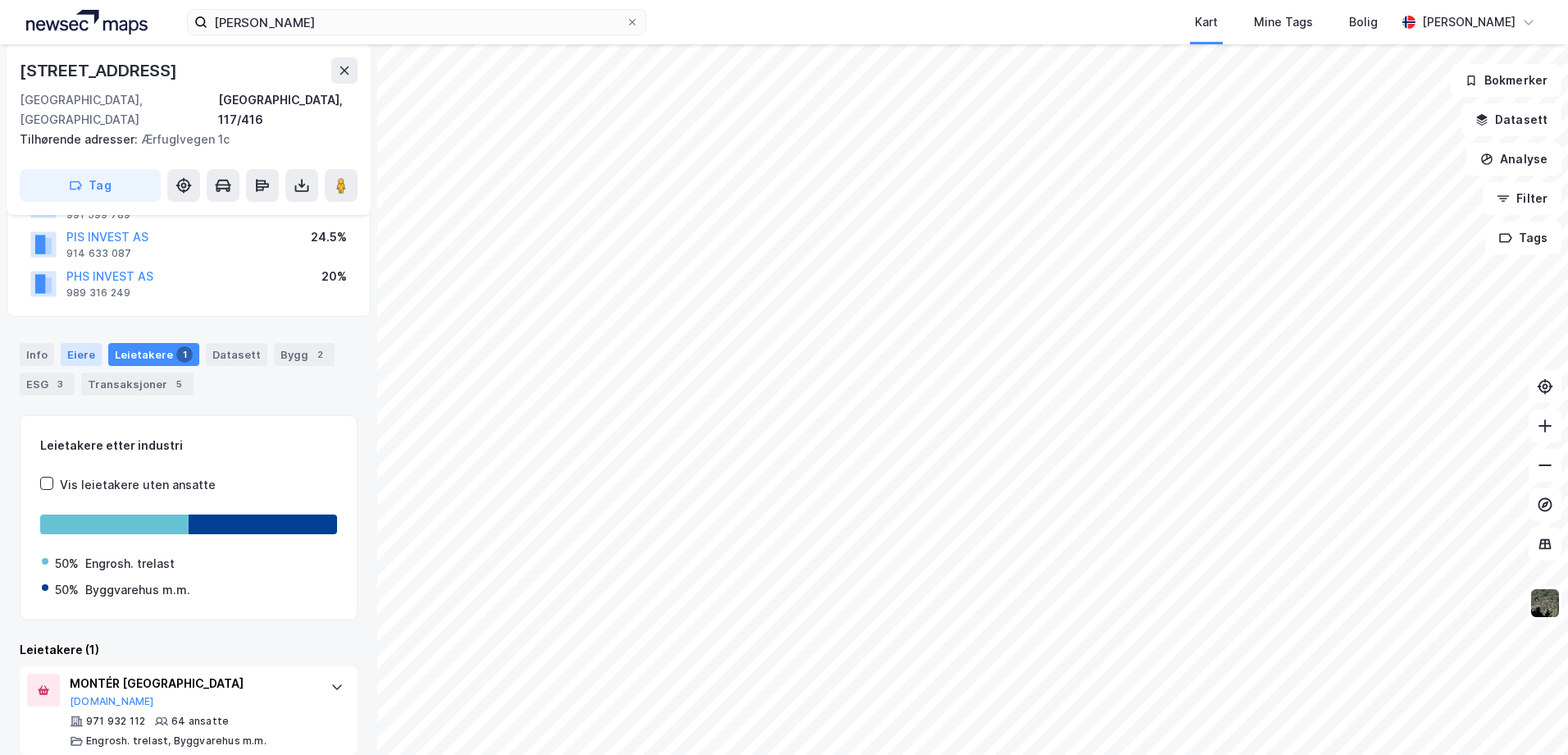
click at [84, 343] on div "Eiere" at bounding box center [81, 354] width 41 height 23
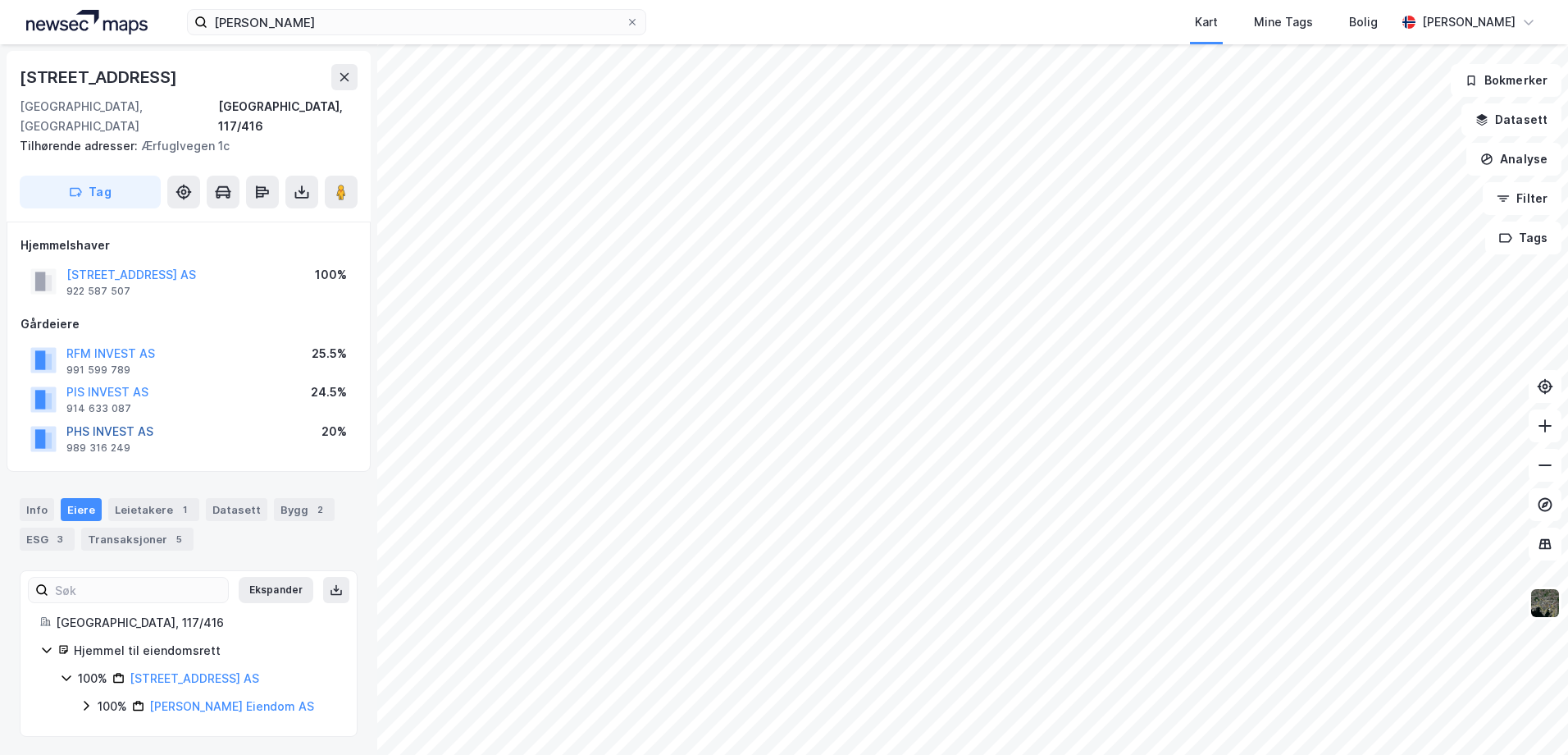
click at [0, 0] on button "PHS INVEST AS" at bounding box center [0, 0] width 0 height 0
